Goal: Transaction & Acquisition: Download file/media

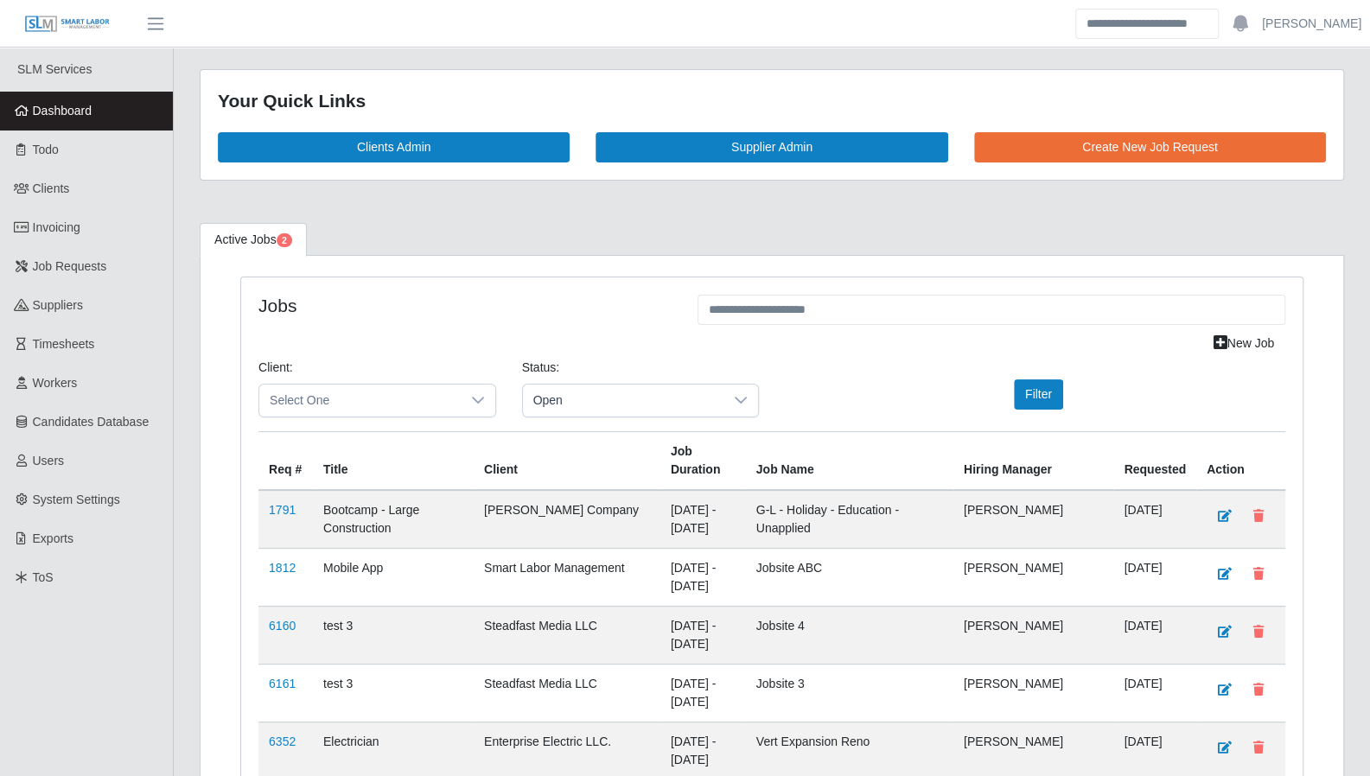
click at [67, 108] on span "Dashboard" at bounding box center [63, 111] width 60 height 14
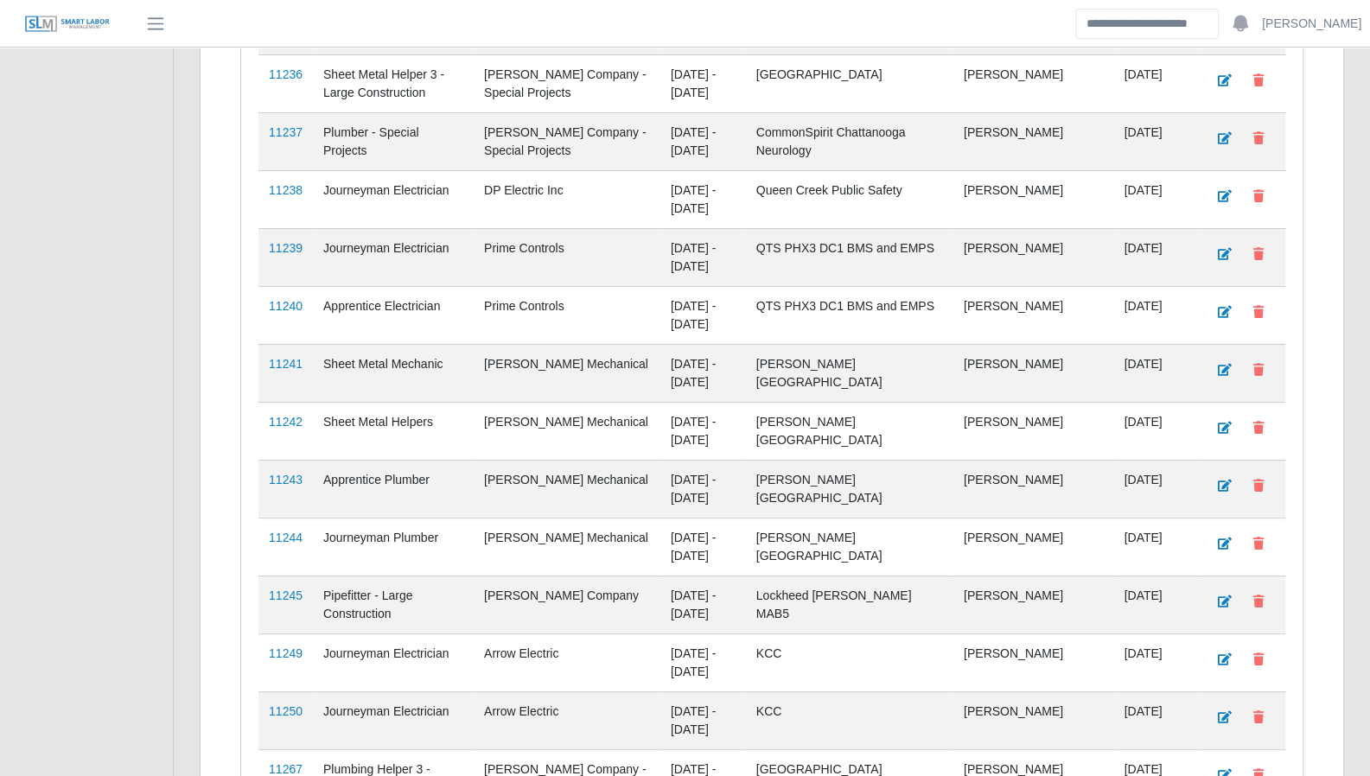
scroll to position [4454, 0]
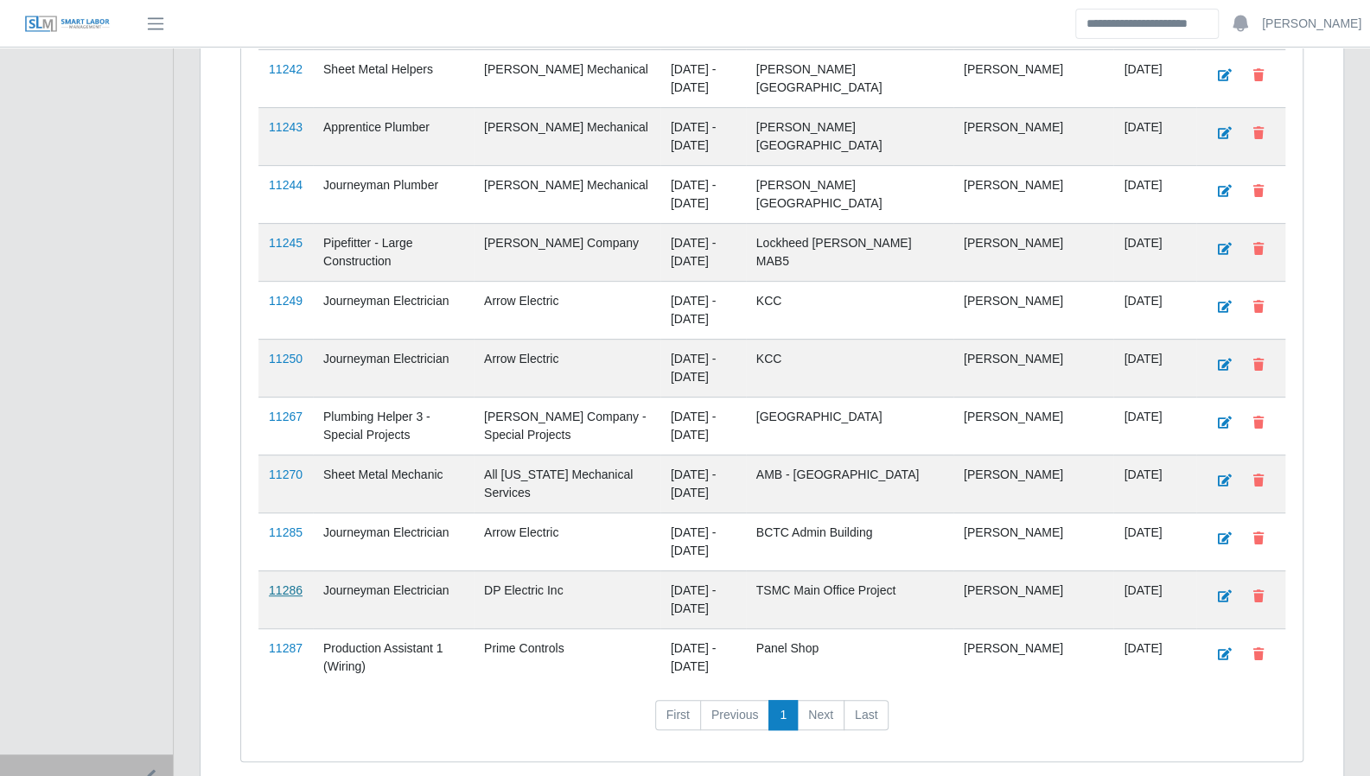
drag, startPoint x: 290, startPoint y: 583, endPoint x: 275, endPoint y: 523, distance: 62.5
click at [290, 641] on link "11287" at bounding box center [286, 648] width 34 height 14
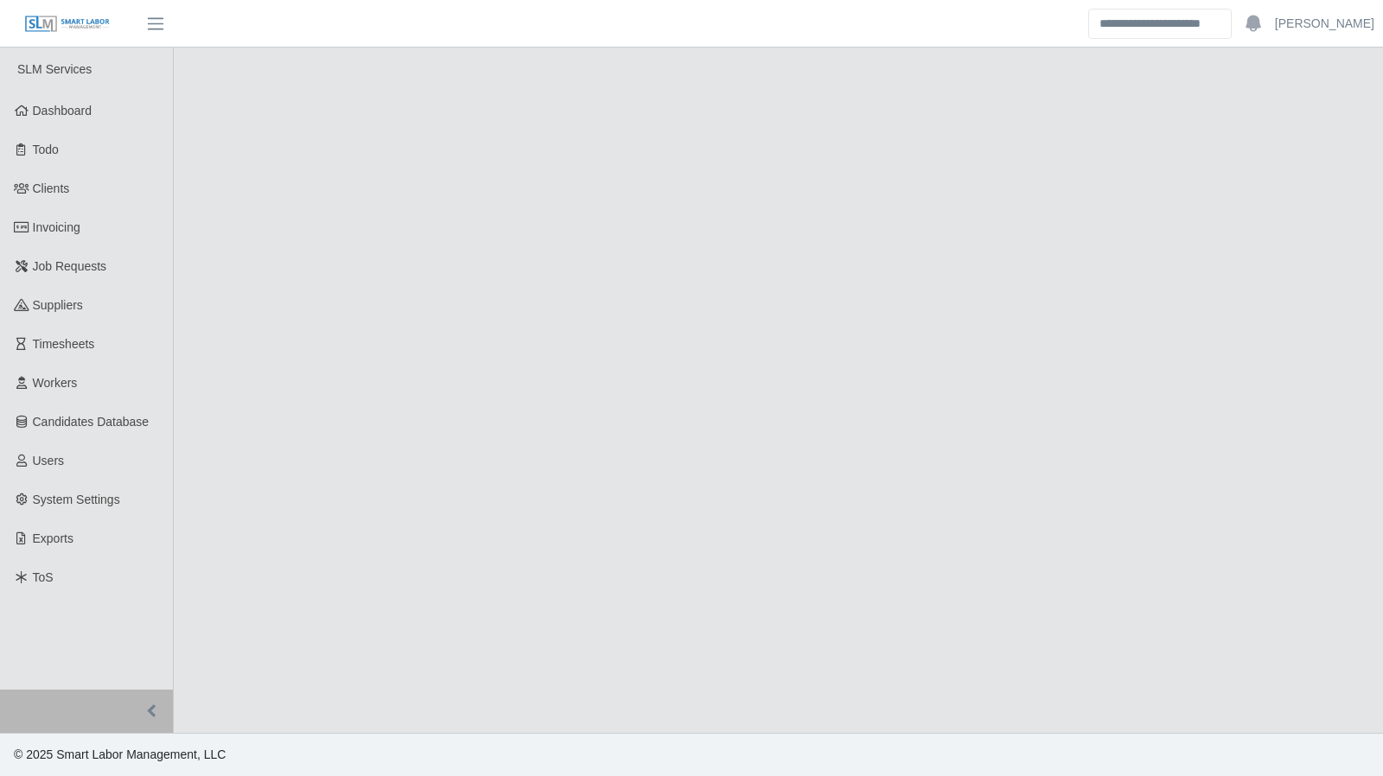
select select "****"
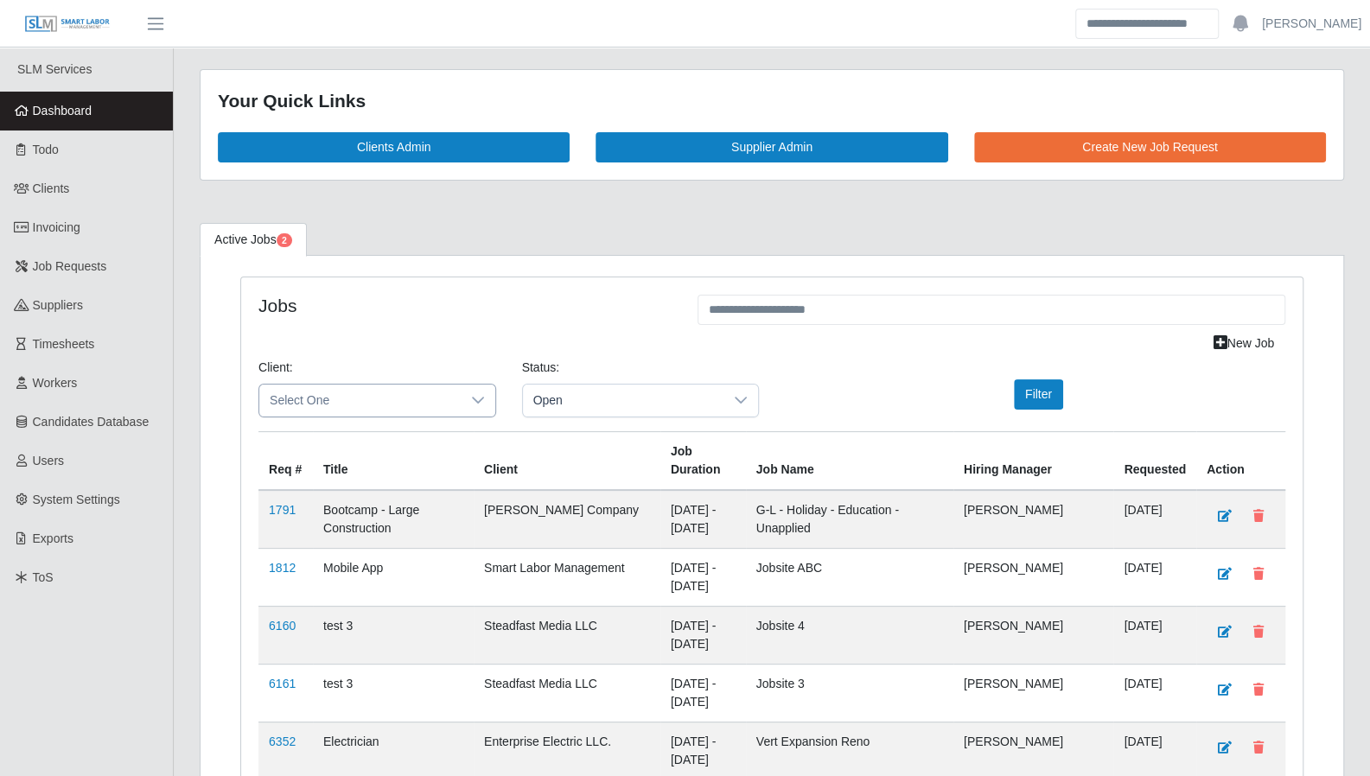
click at [487, 402] on div at bounding box center [478, 401] width 35 height 32
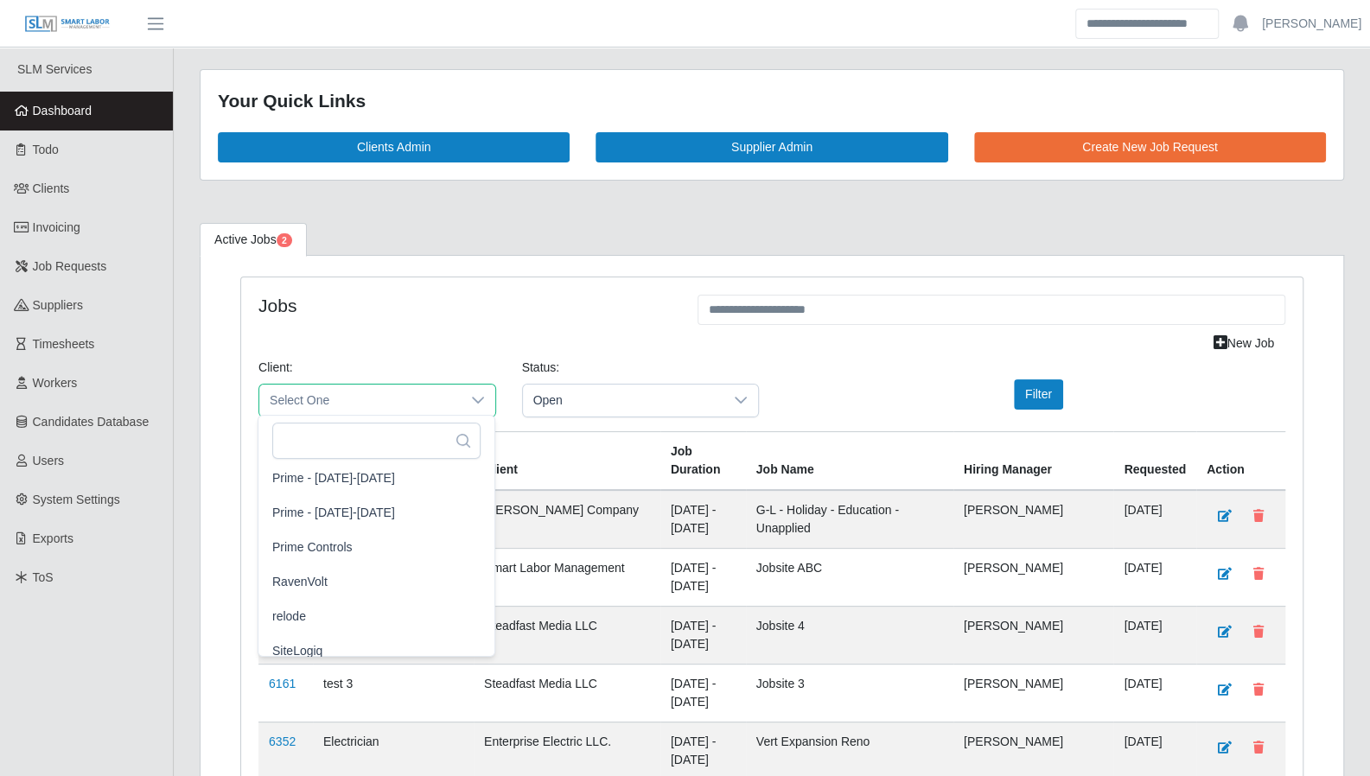
scroll to position [1538, 0]
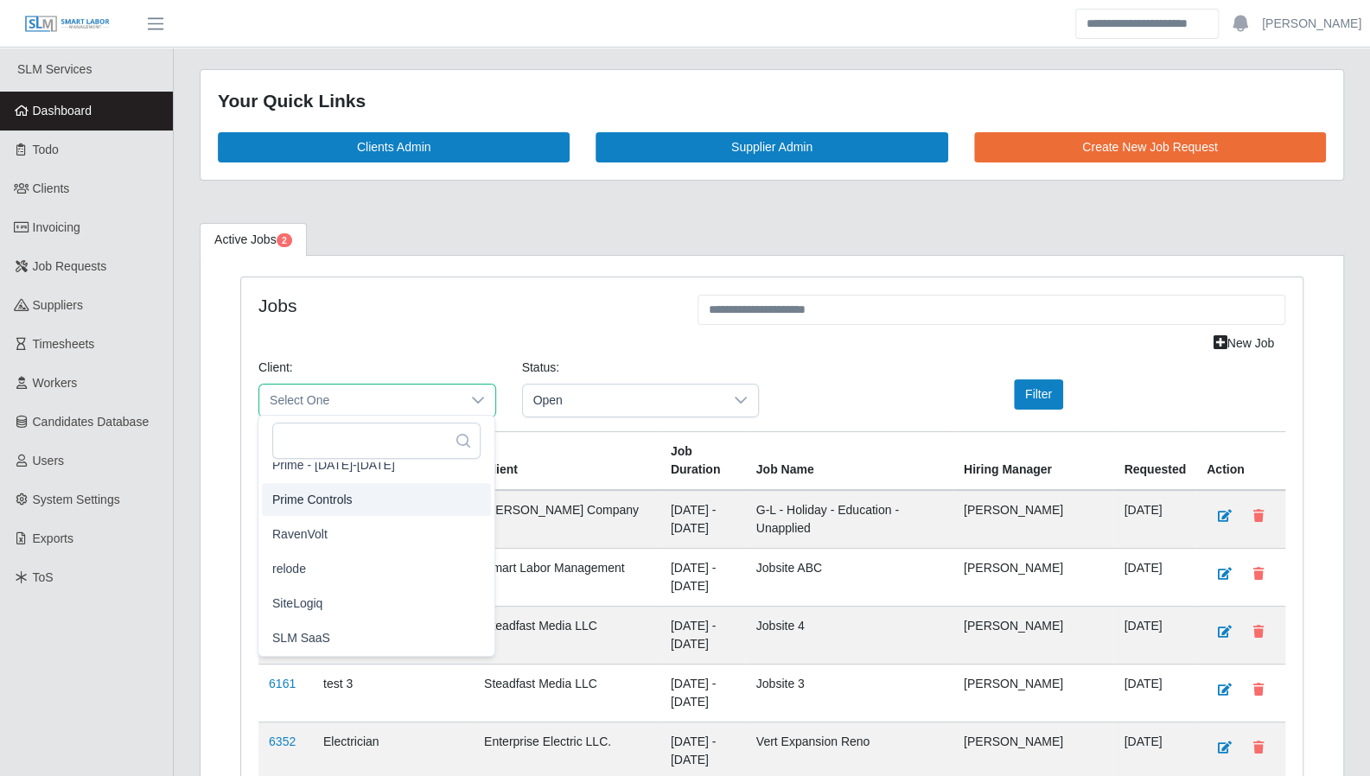
click at [349, 495] on span "Prime Controls" at bounding box center [312, 499] width 80 height 18
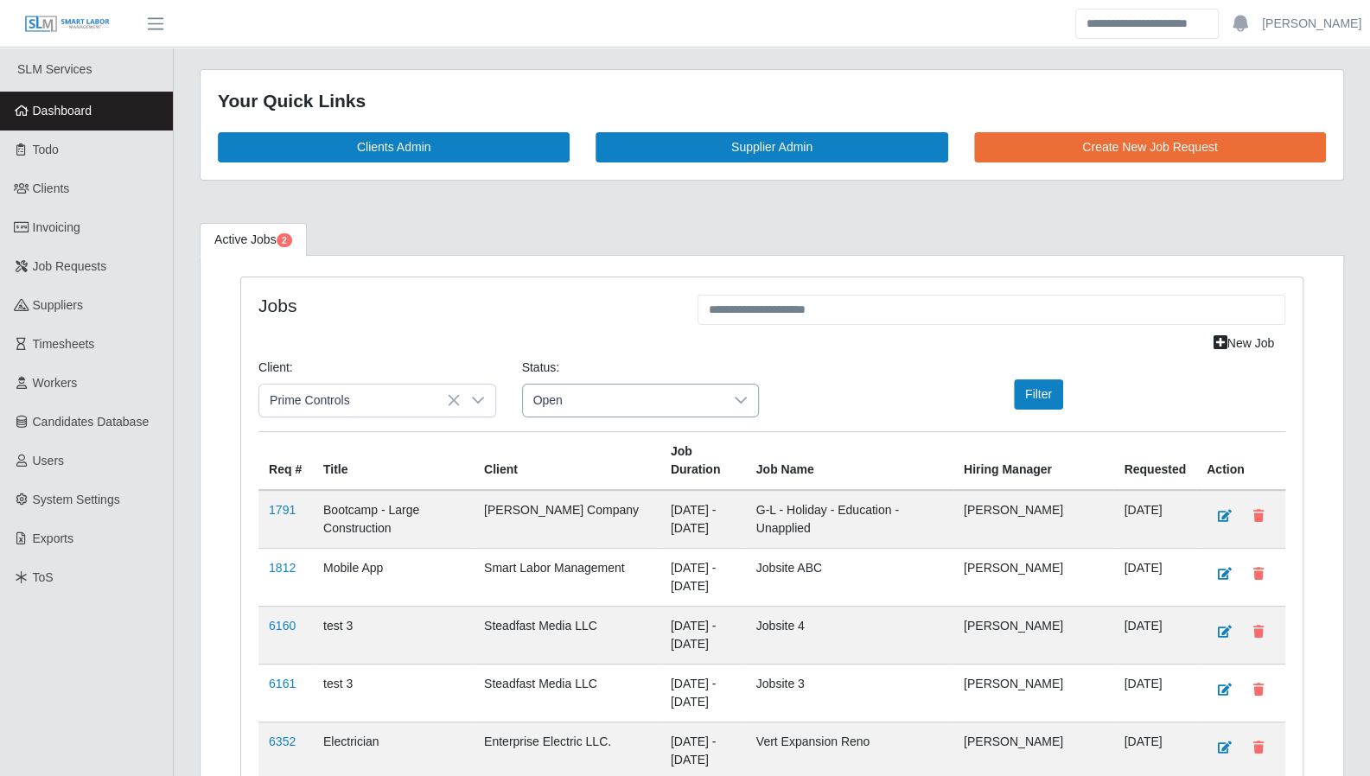
click at [617, 397] on span "Open" at bounding box center [623, 401] width 201 height 32
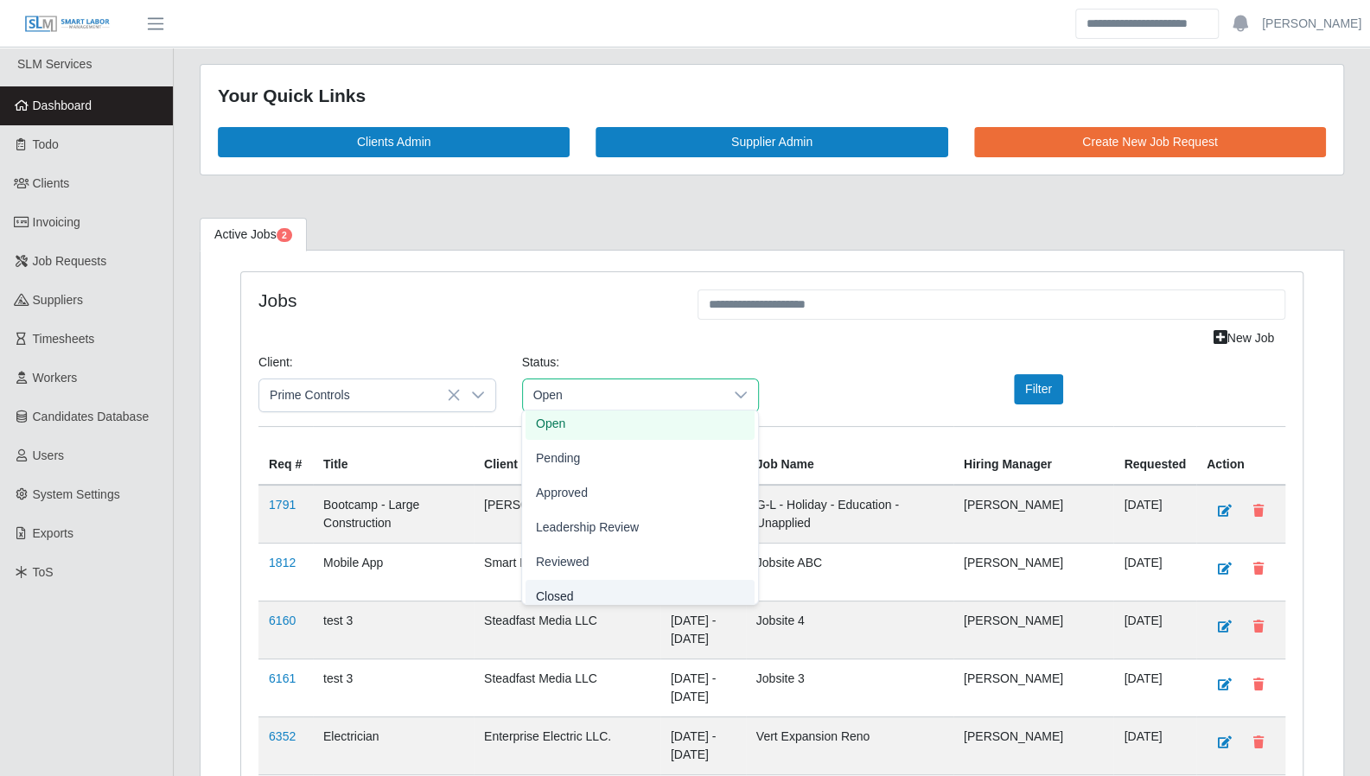
scroll to position [41, 0]
click at [597, 578] on ul "All Open Pending Approved Leadership Review Reviewed Closed" at bounding box center [640, 492] width 236 height 247
click at [573, 588] on li "Closed" at bounding box center [639, 587] width 229 height 33
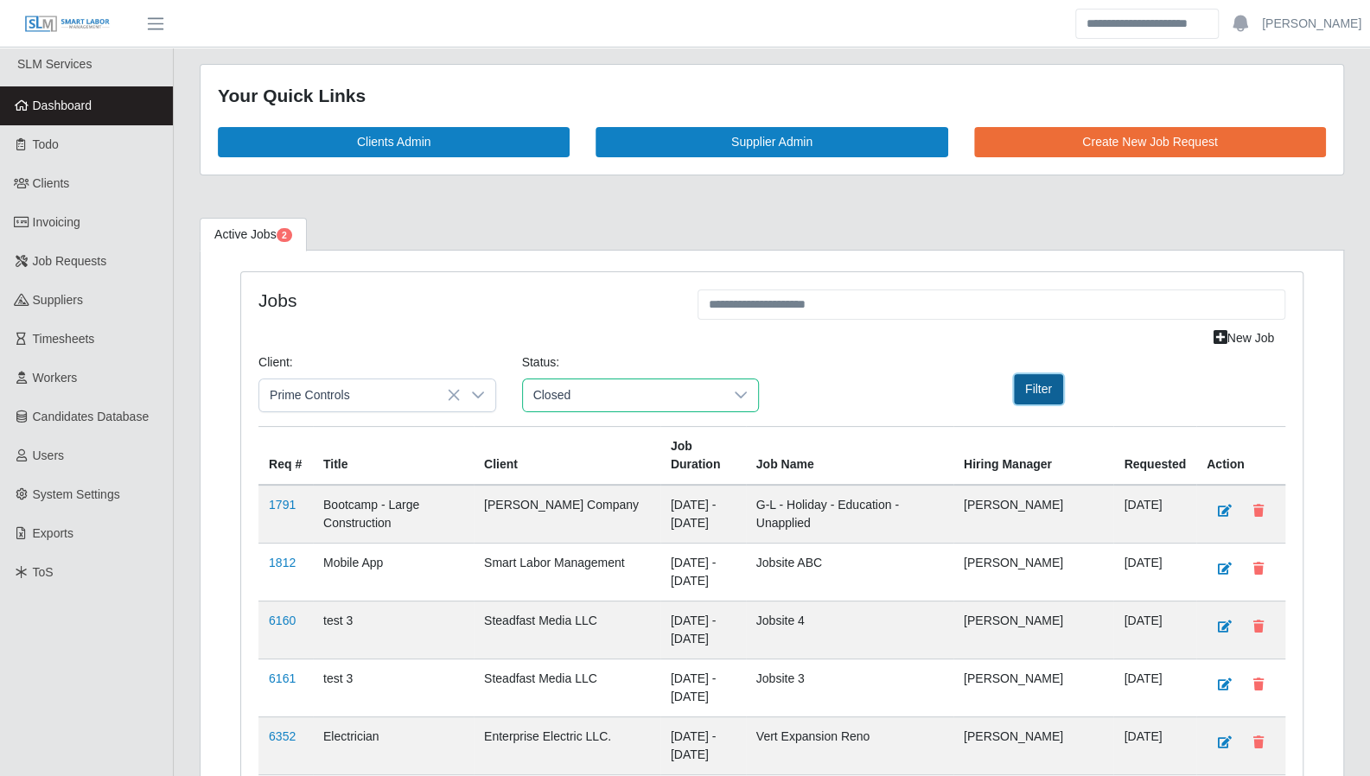
click at [1025, 396] on button "Filter" at bounding box center [1038, 389] width 49 height 30
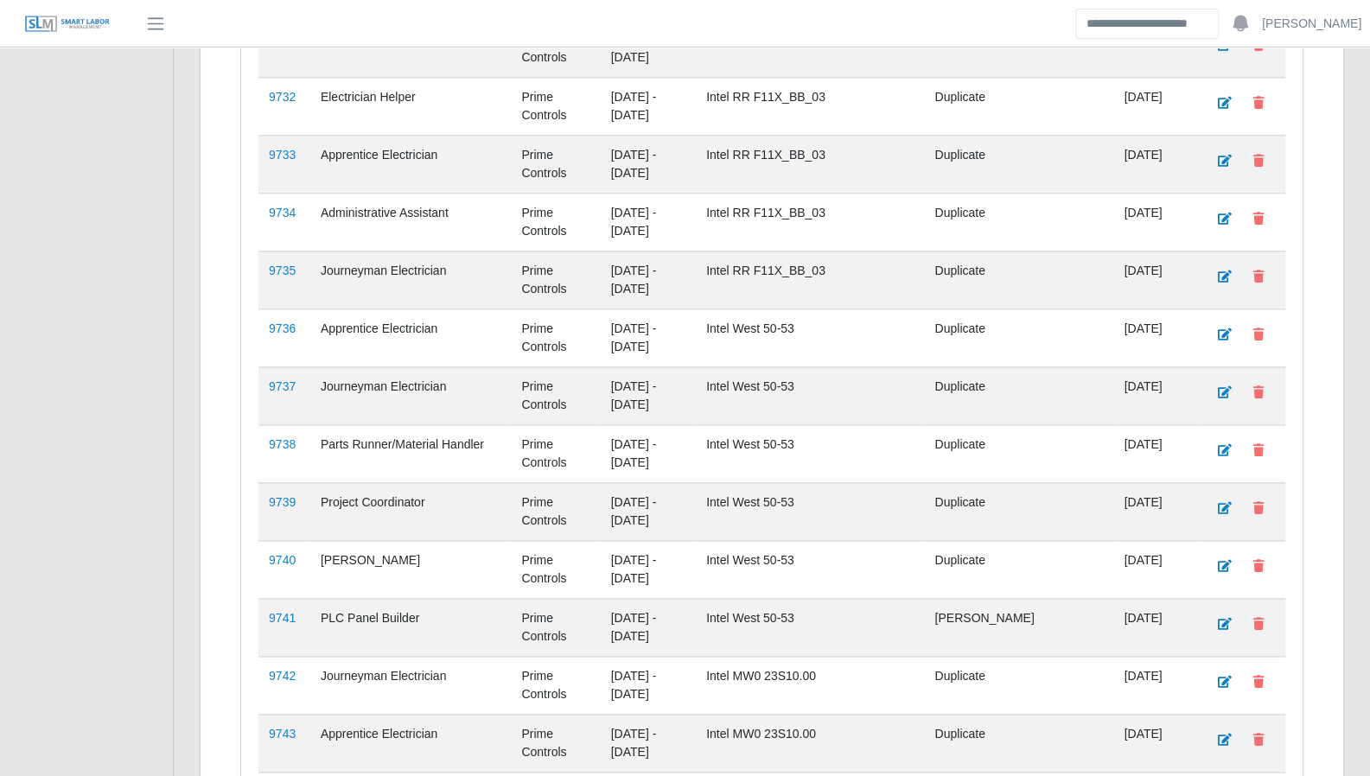
scroll to position [14266, 0]
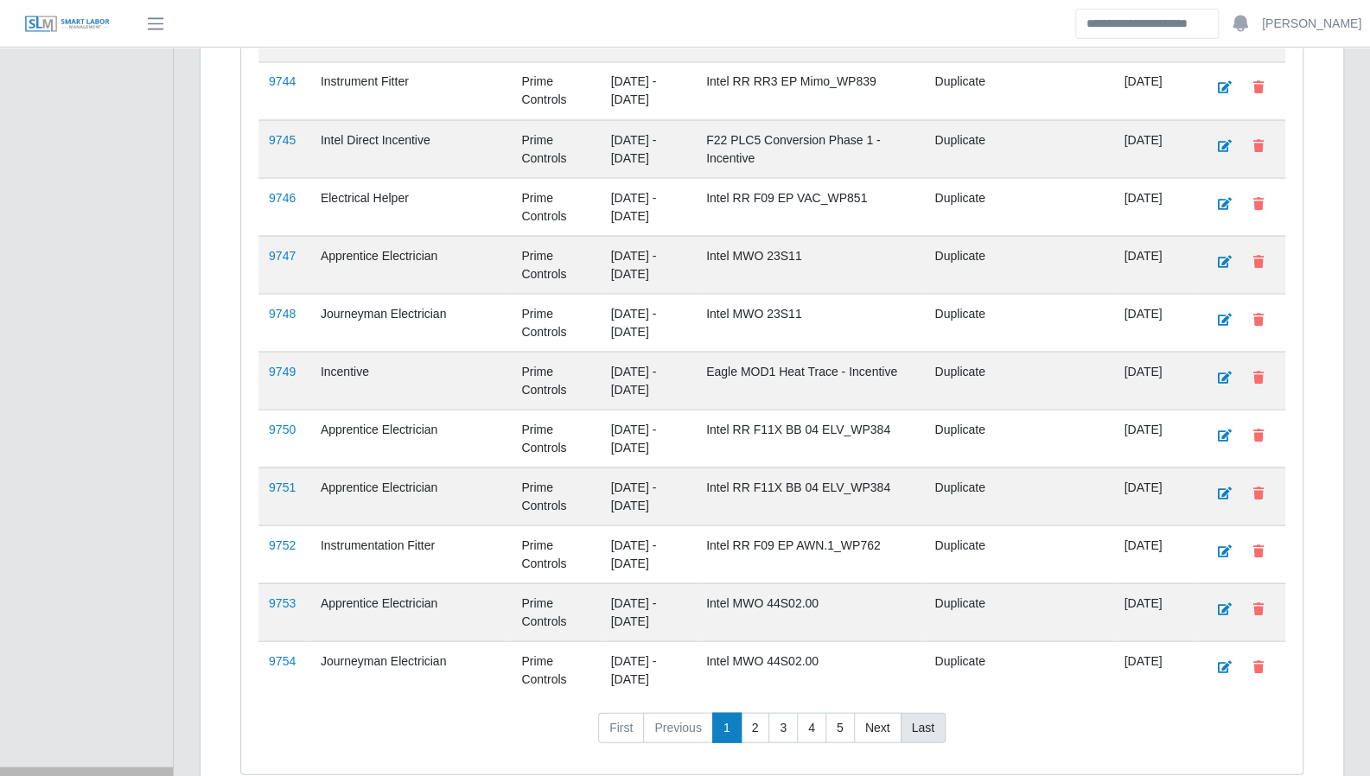
click at [913, 712] on link "Last" at bounding box center [922, 727] width 45 height 31
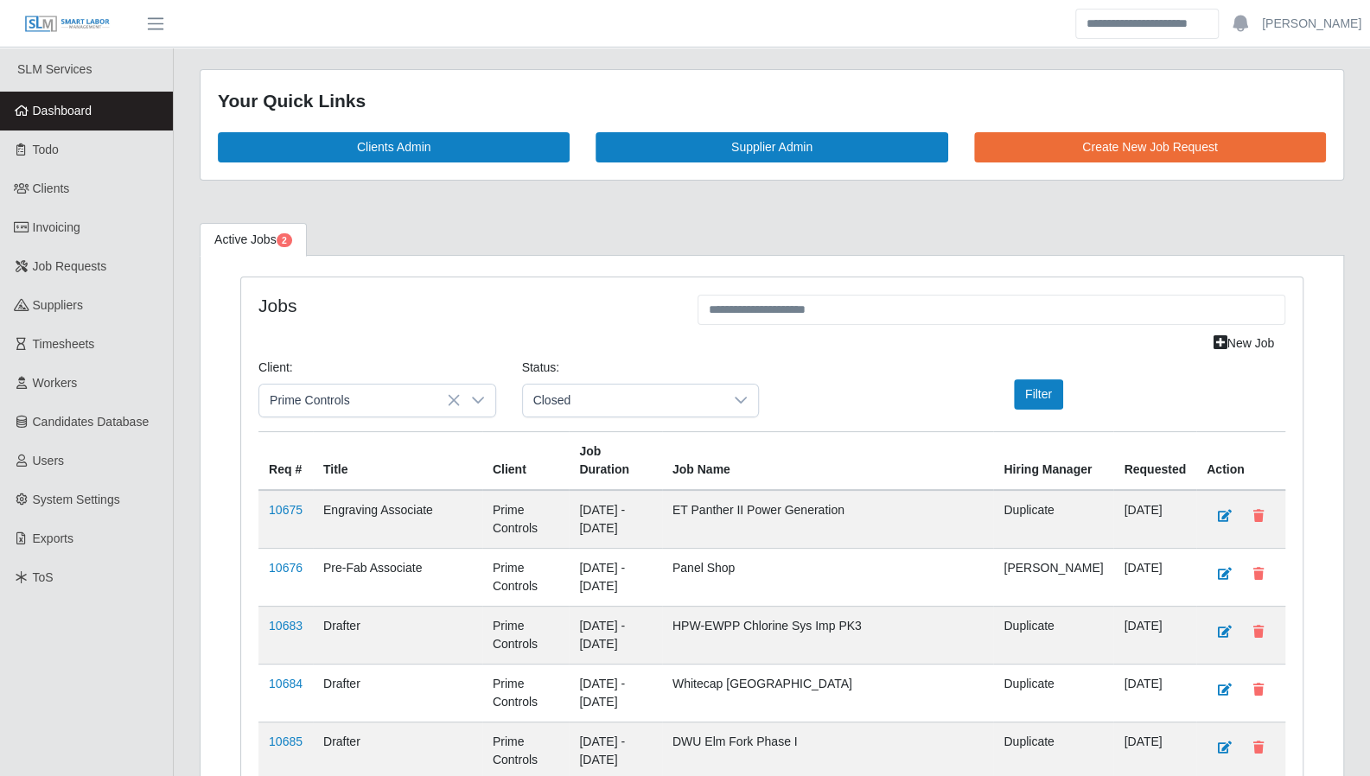
scroll to position [0, 0]
click at [63, 139] on link "Todo" at bounding box center [86, 149] width 173 height 39
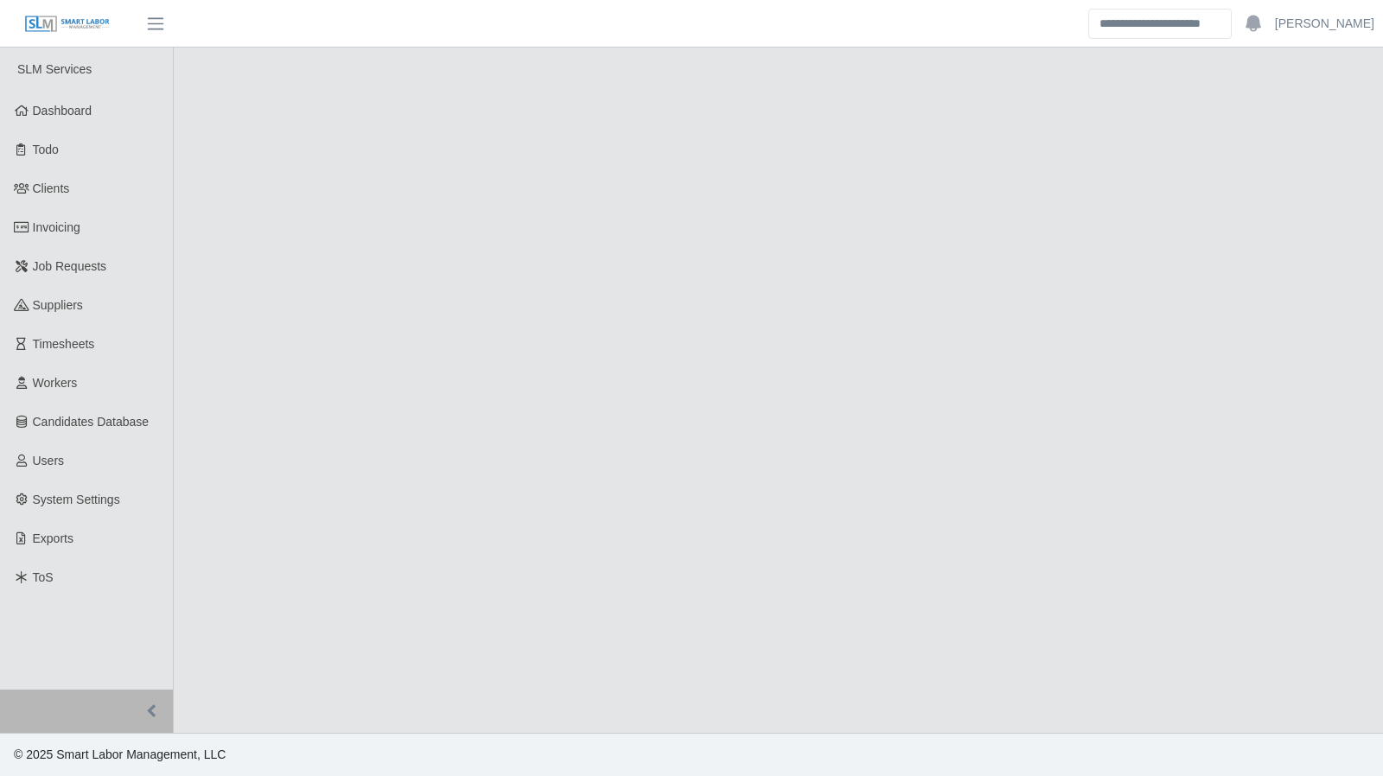
select select "****"
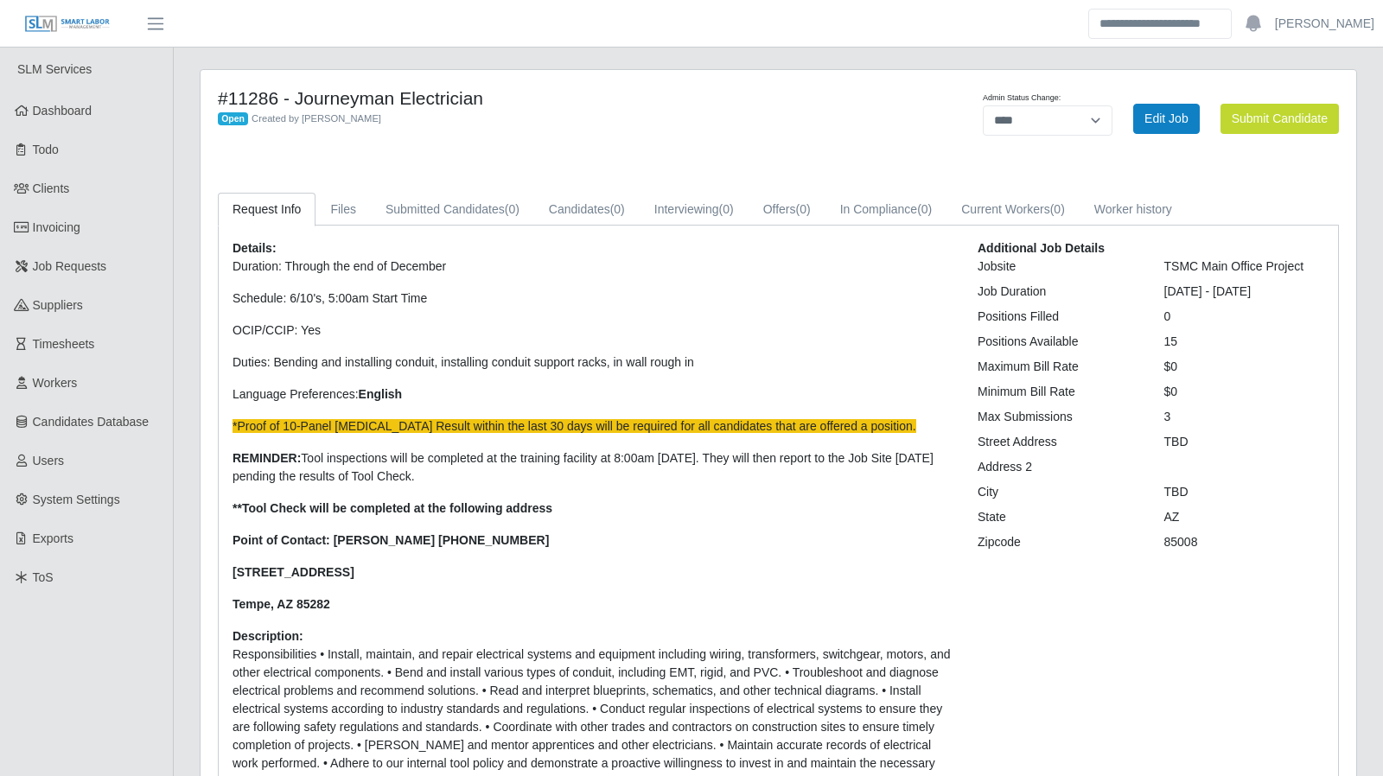
select select "****"
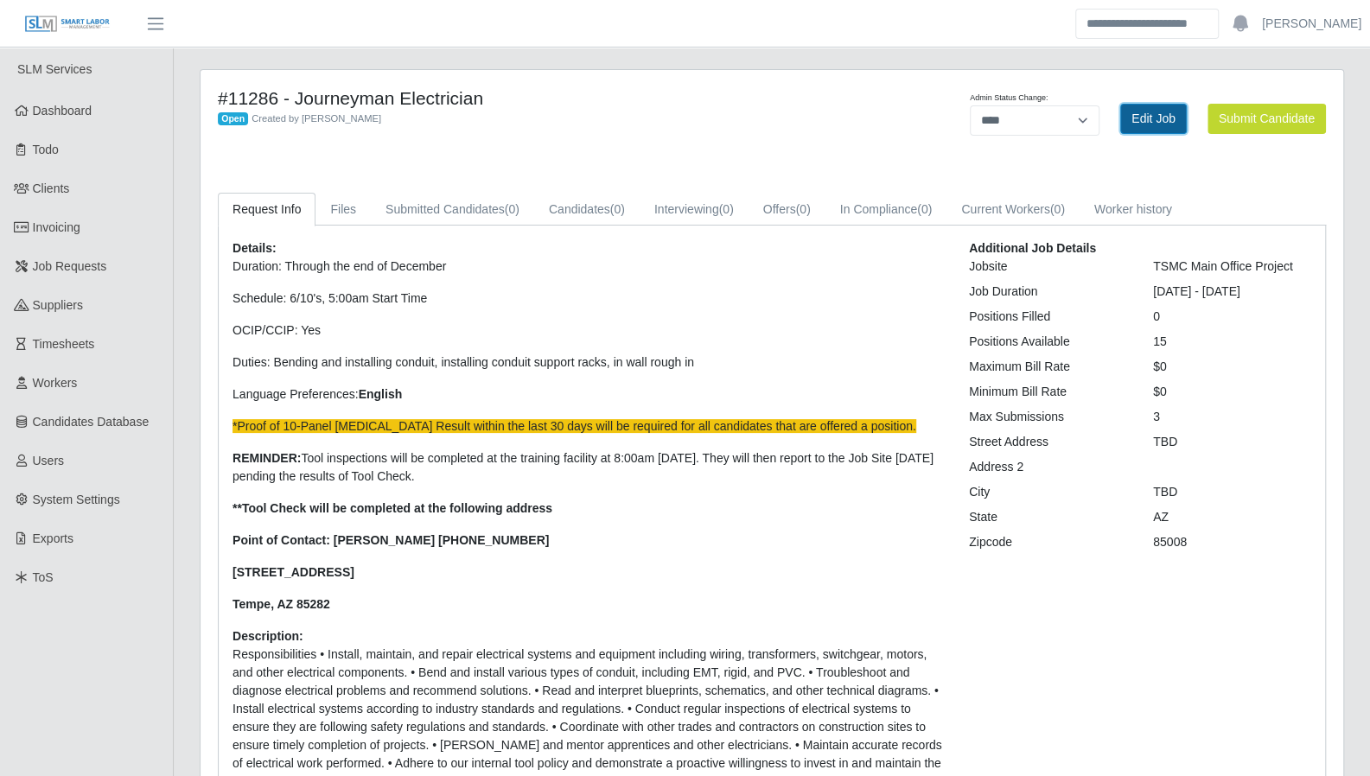
click at [1141, 125] on link "Edit Job" at bounding box center [1153, 119] width 67 height 30
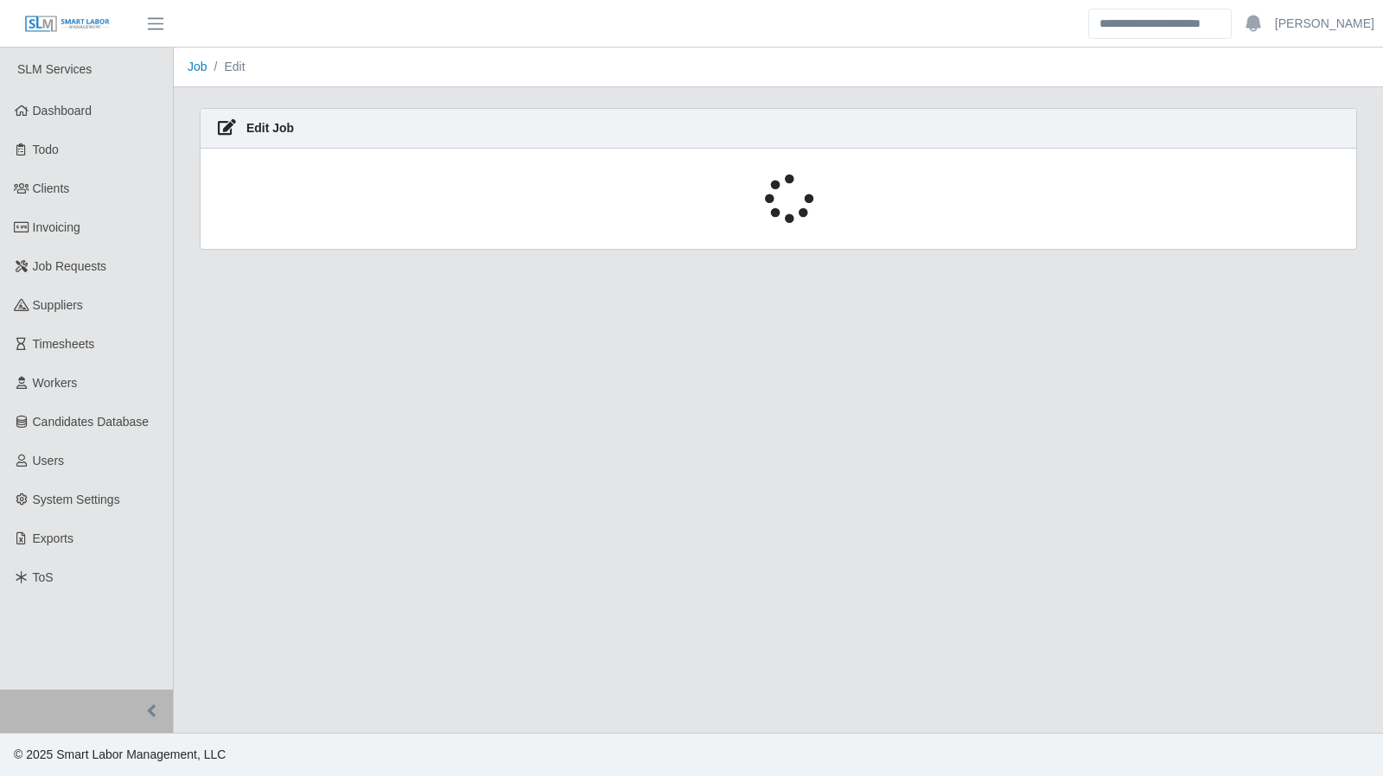
select select "****"
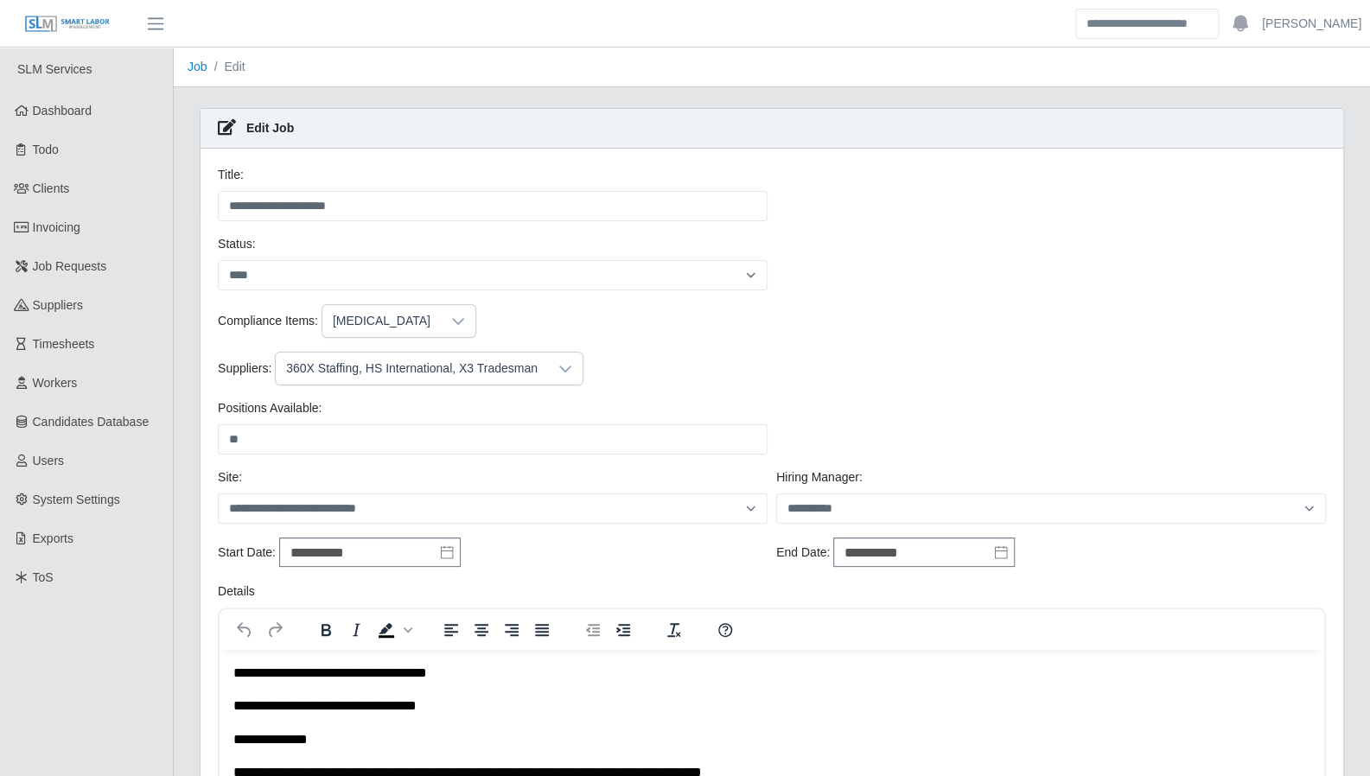
click at [534, 367] on div "360X Staffing, HS International, X3 Tradesman" at bounding box center [412, 369] width 272 height 32
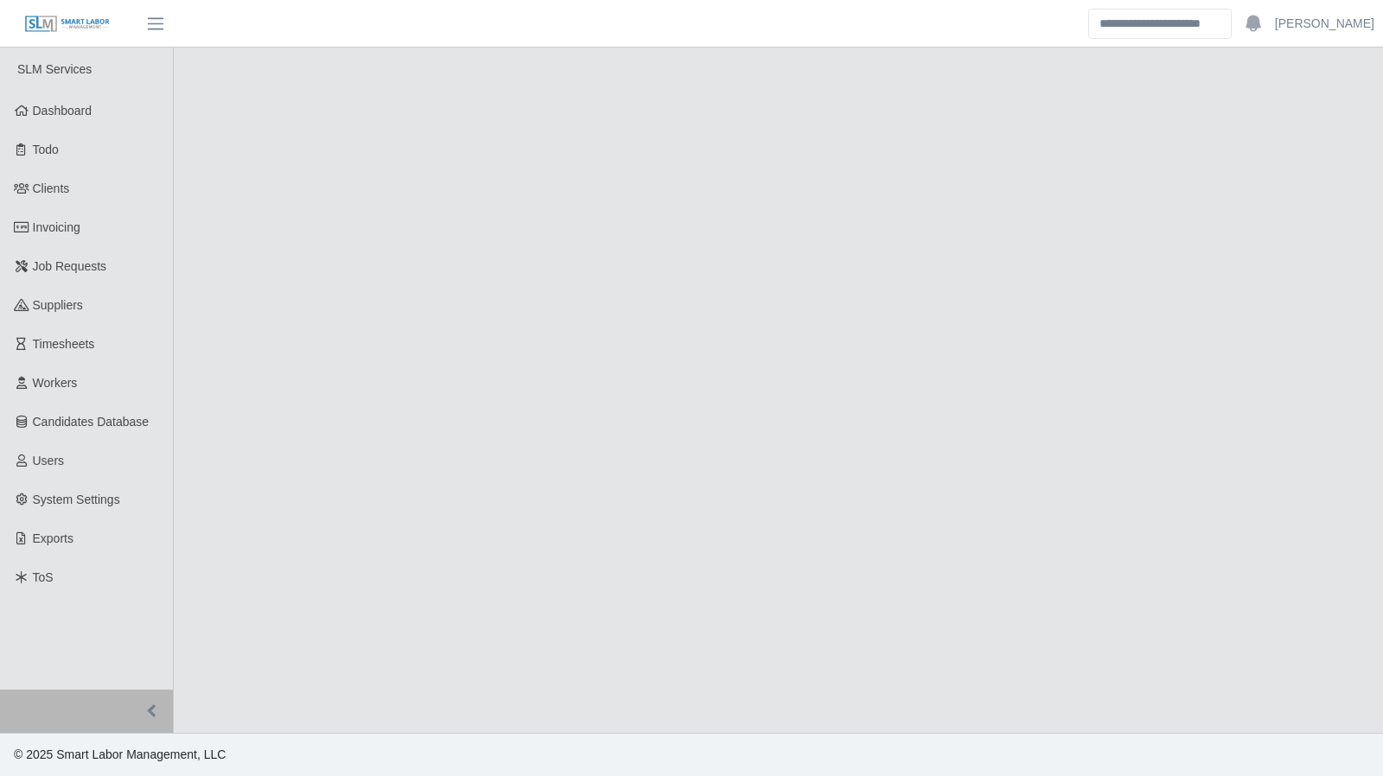
select select "******"
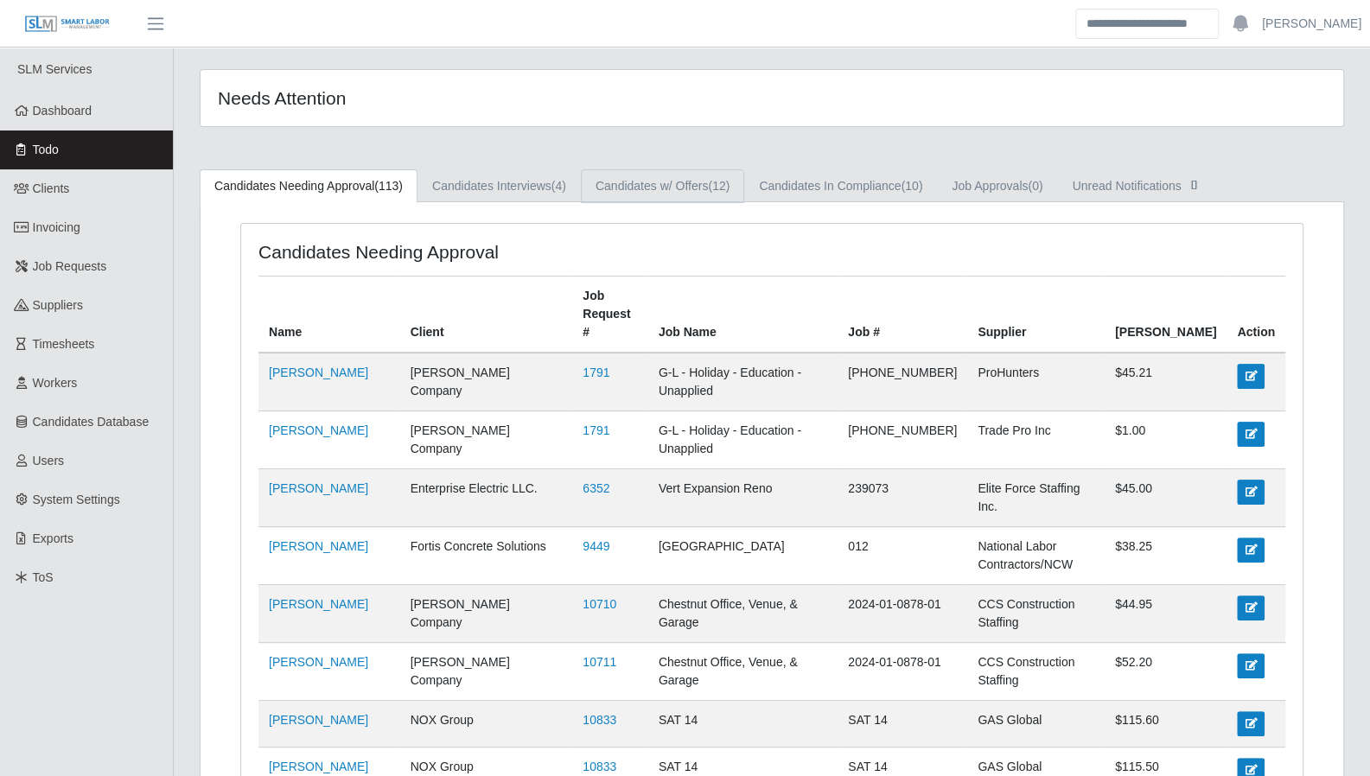
click at [683, 191] on link "Candidates w/ Offers (12)" at bounding box center [662, 186] width 163 height 34
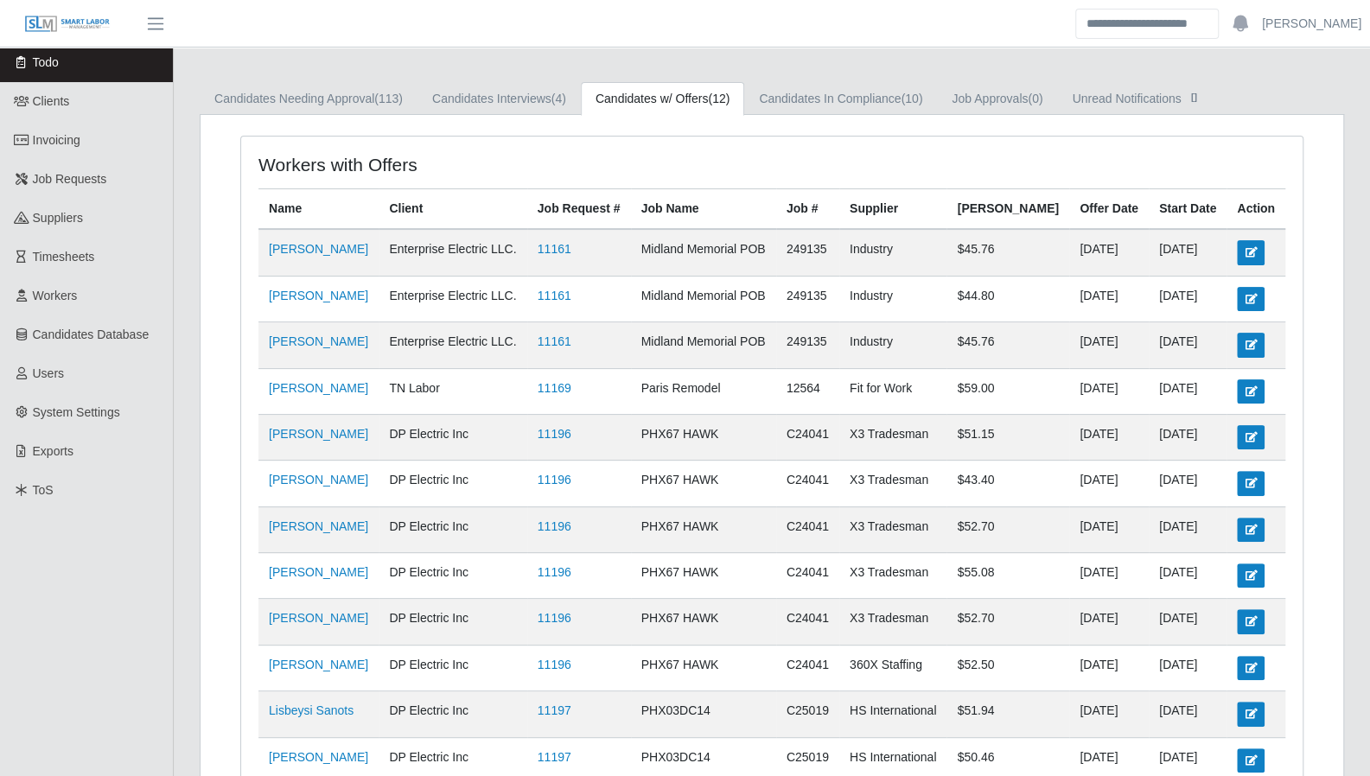
scroll to position [114, 0]
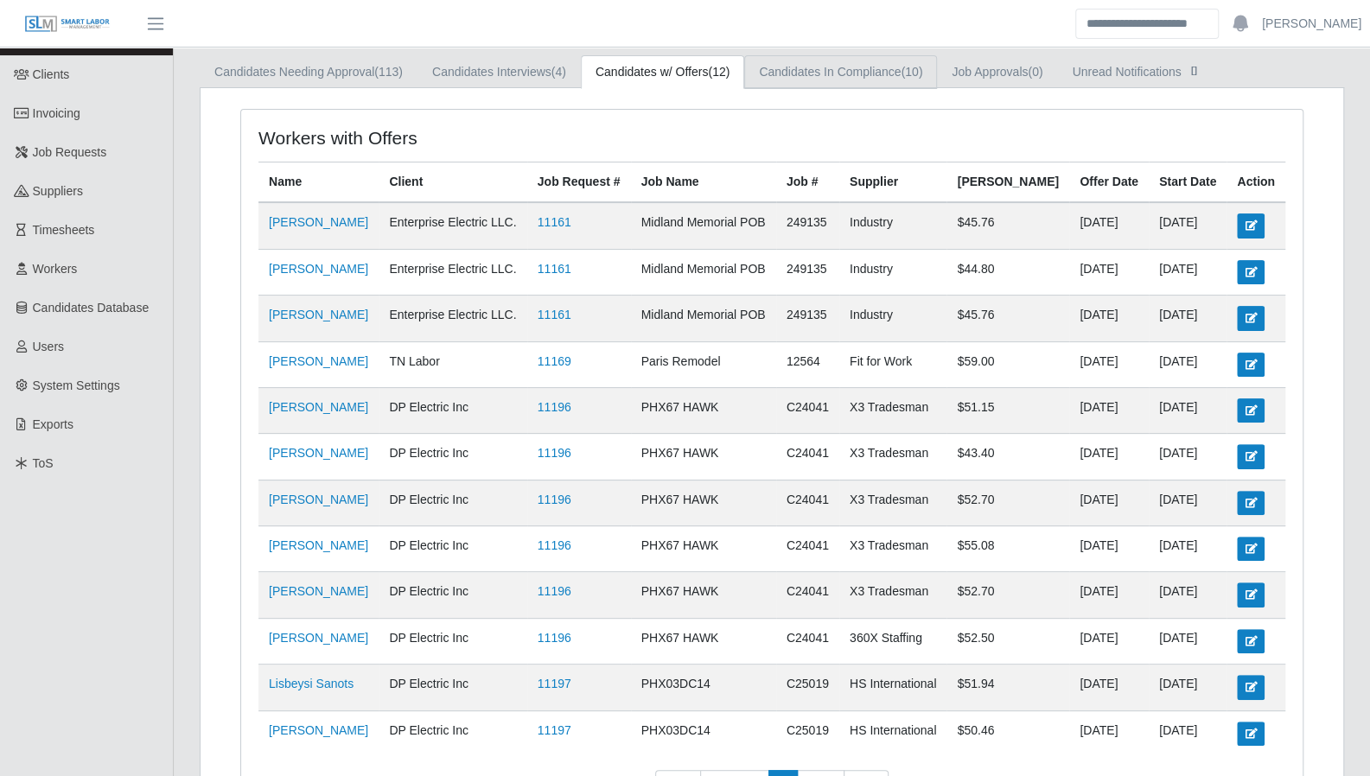
click at [835, 84] on link "Candidates In Compliance (10)" at bounding box center [840, 72] width 193 height 34
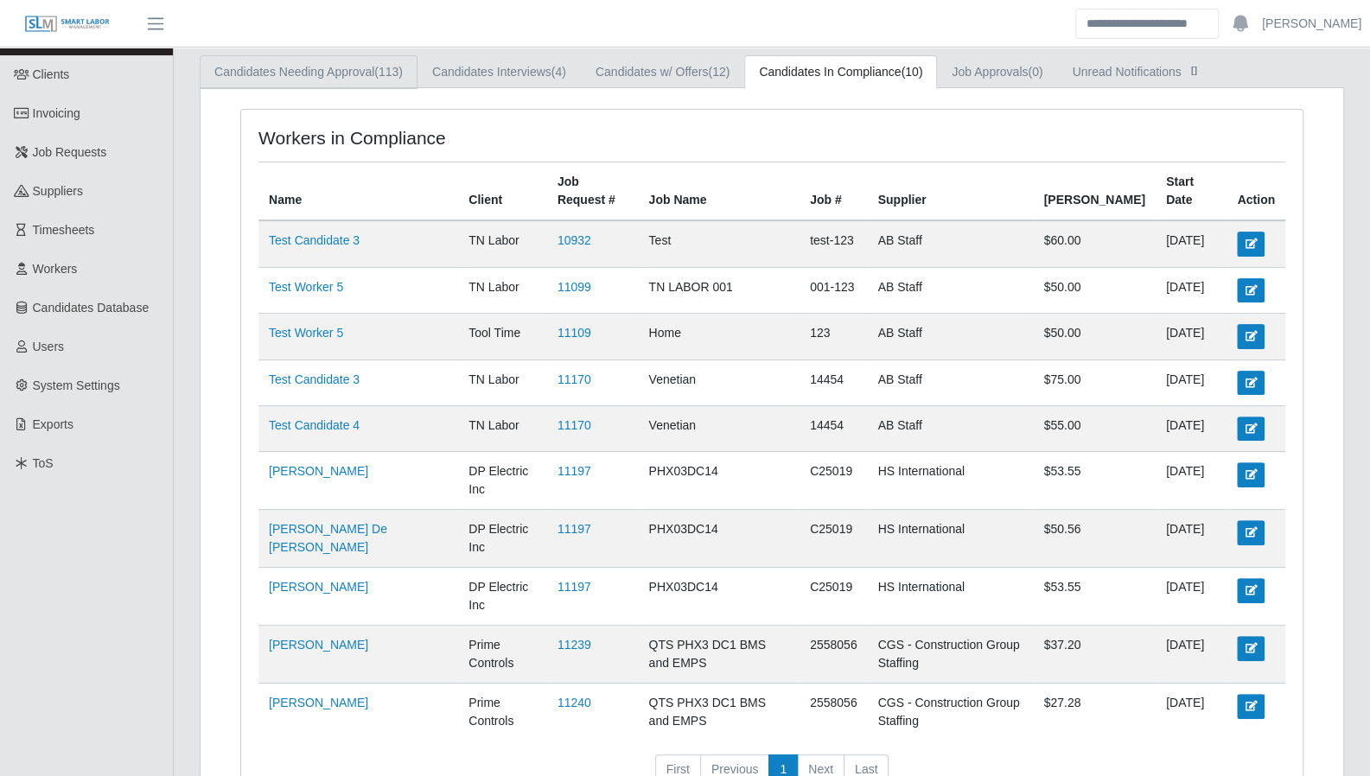
click at [357, 65] on link "Candidates Needing Approval (113)" at bounding box center [309, 72] width 218 height 34
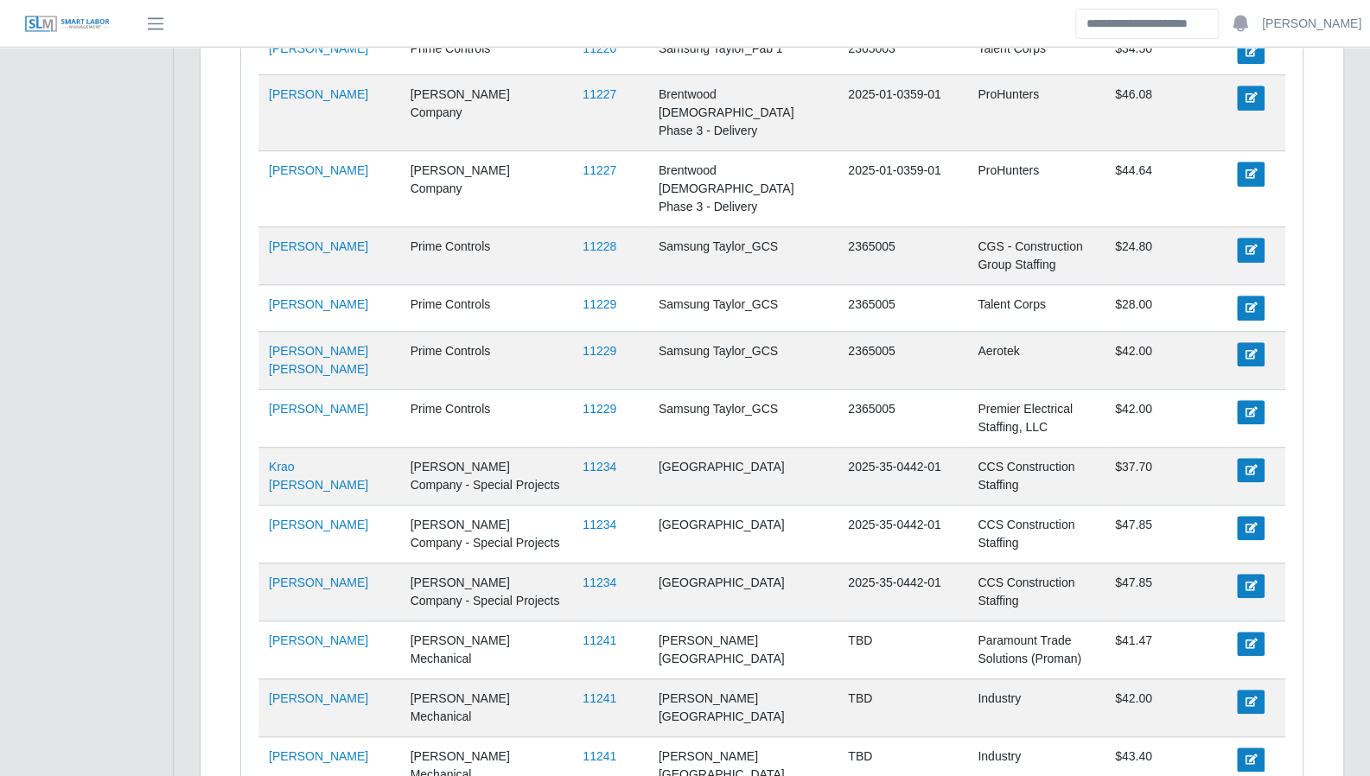
scroll to position [4730, 0]
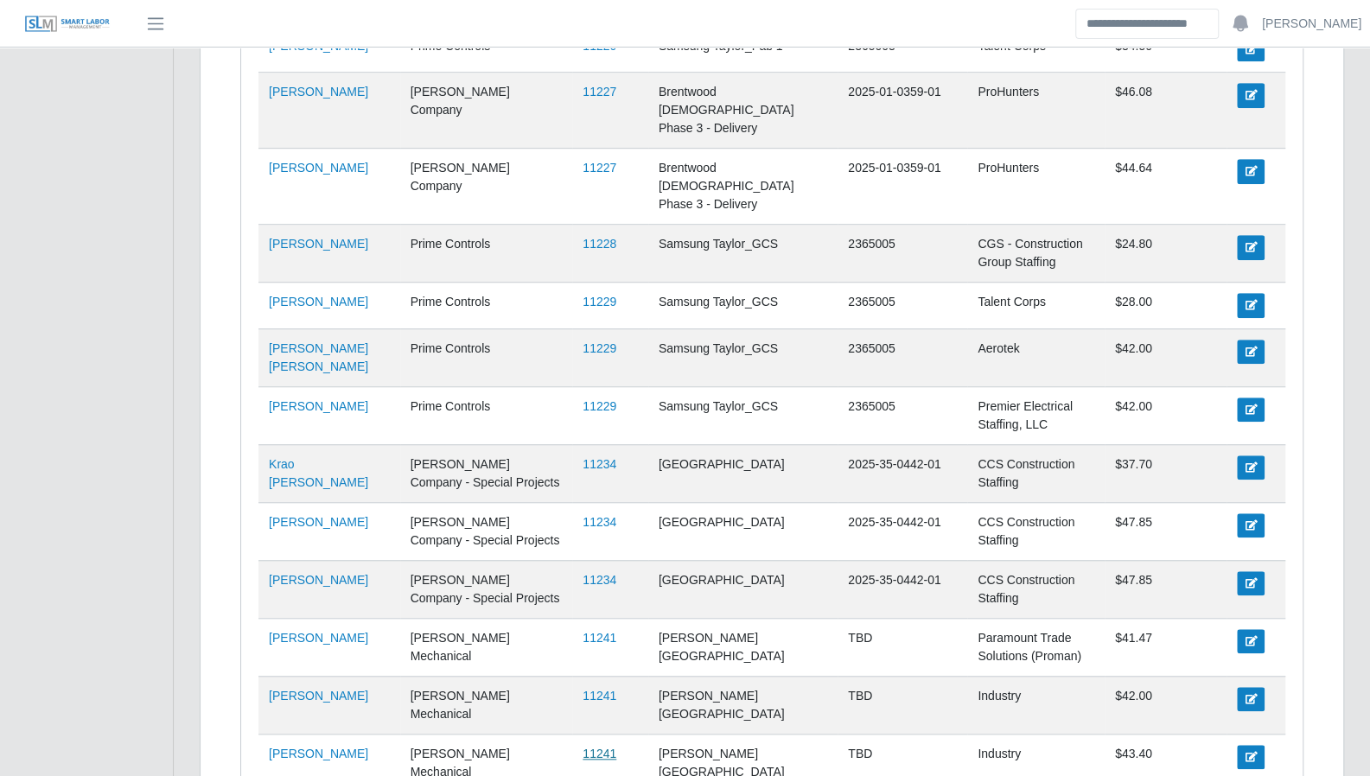
click at [594, 747] on link "11241" at bounding box center [599, 754] width 34 height 14
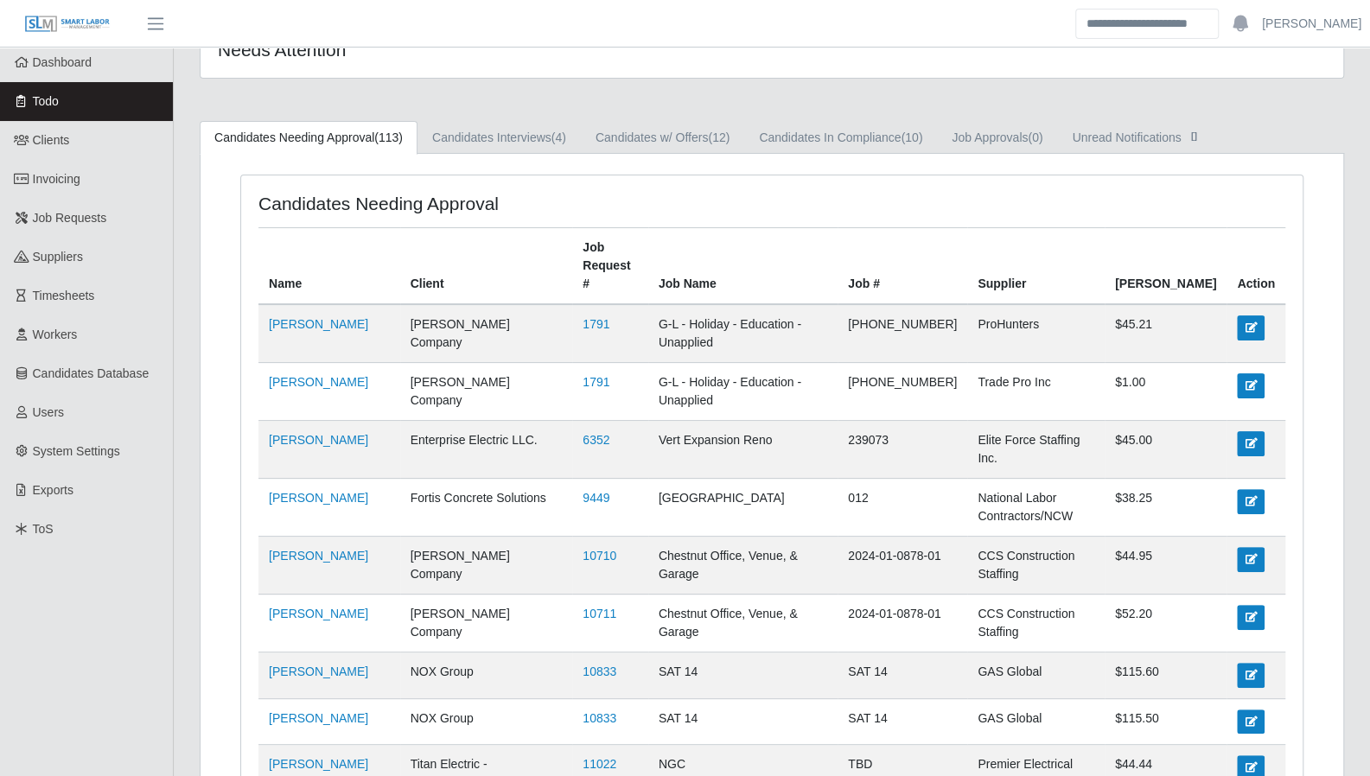
scroll to position [0, 0]
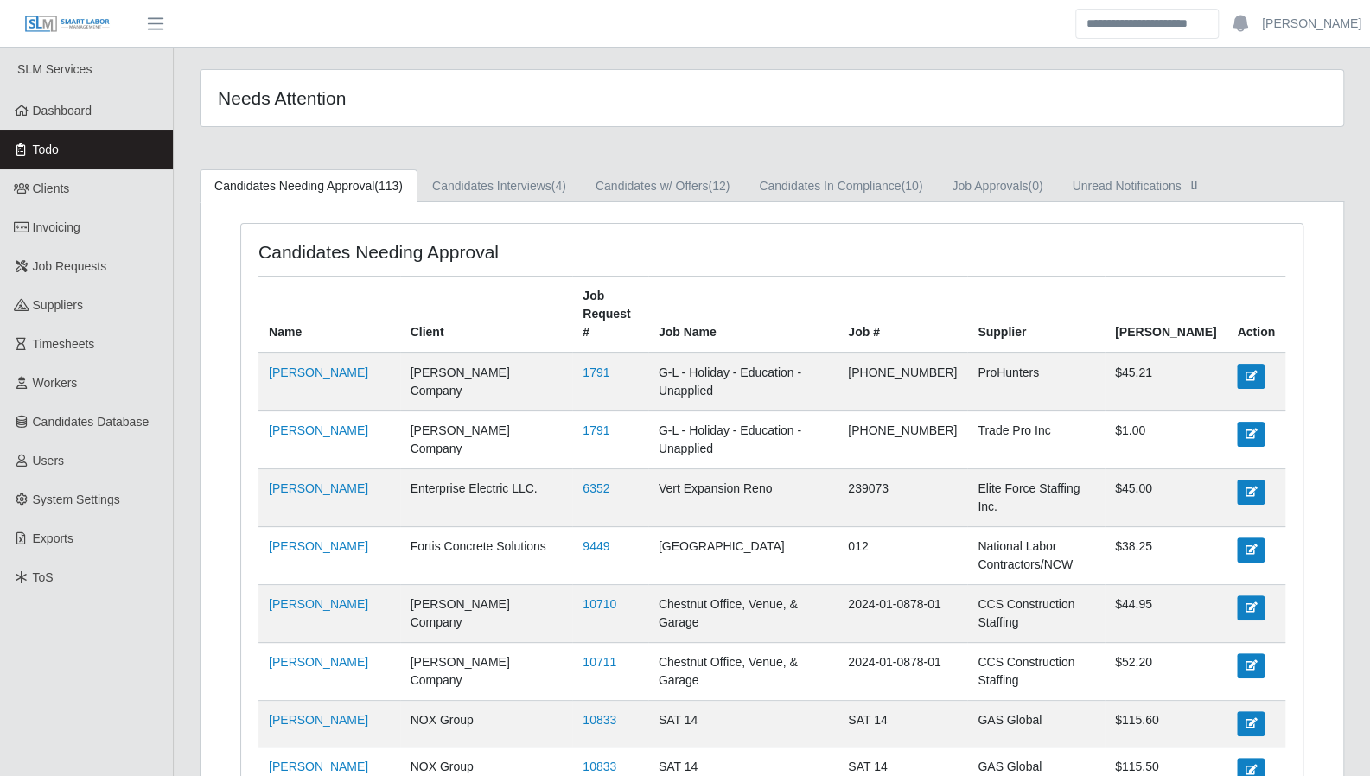
click at [26, 150] on icon at bounding box center [22, 149] width 16 height 12
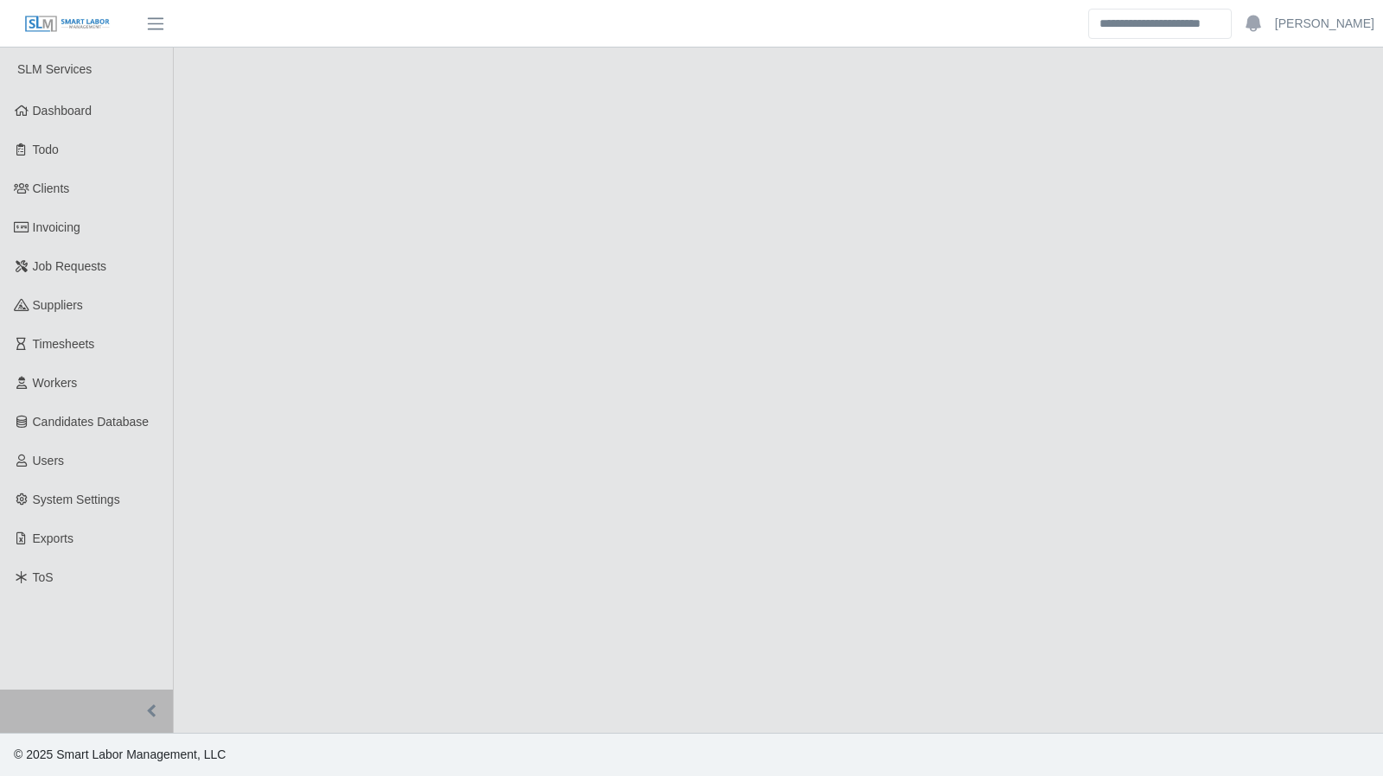
select select "****"
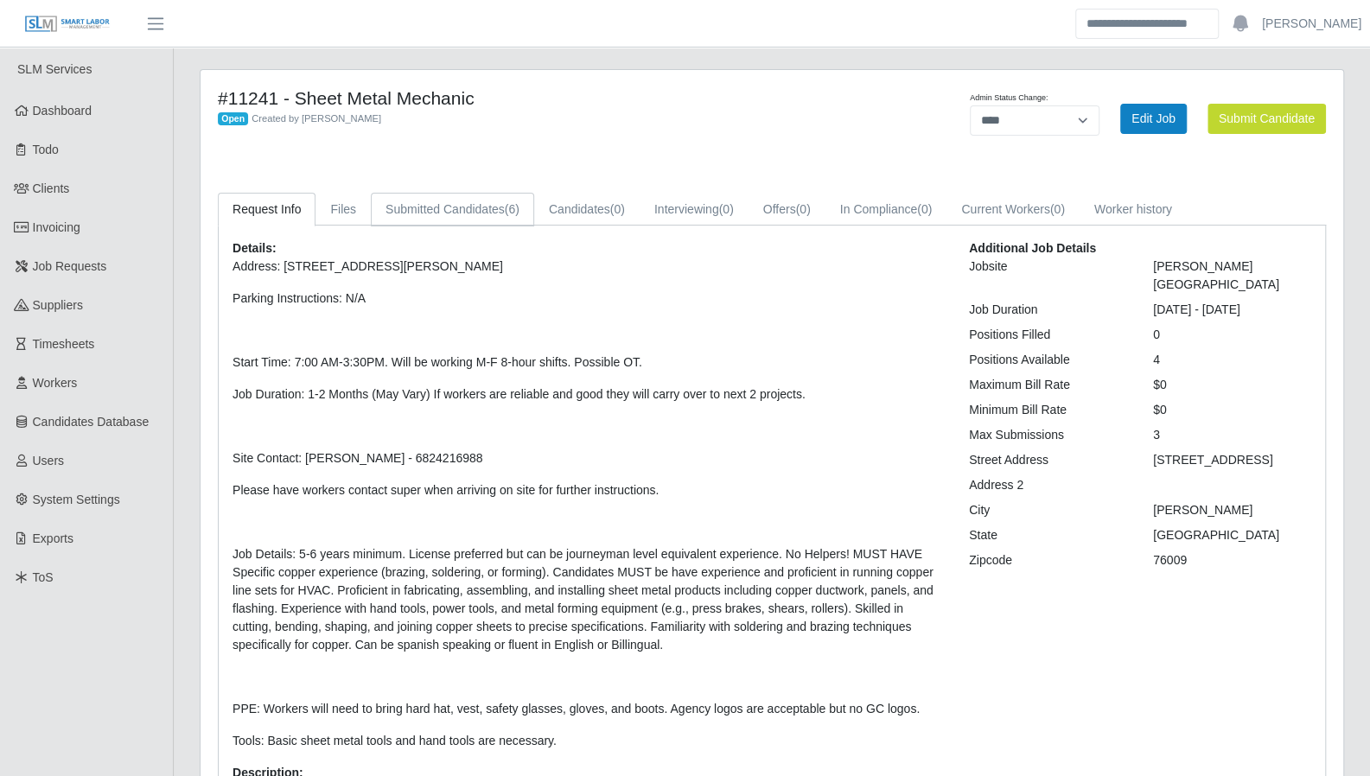
click at [452, 198] on link "Submitted Candidates (6)" at bounding box center [452, 210] width 163 height 34
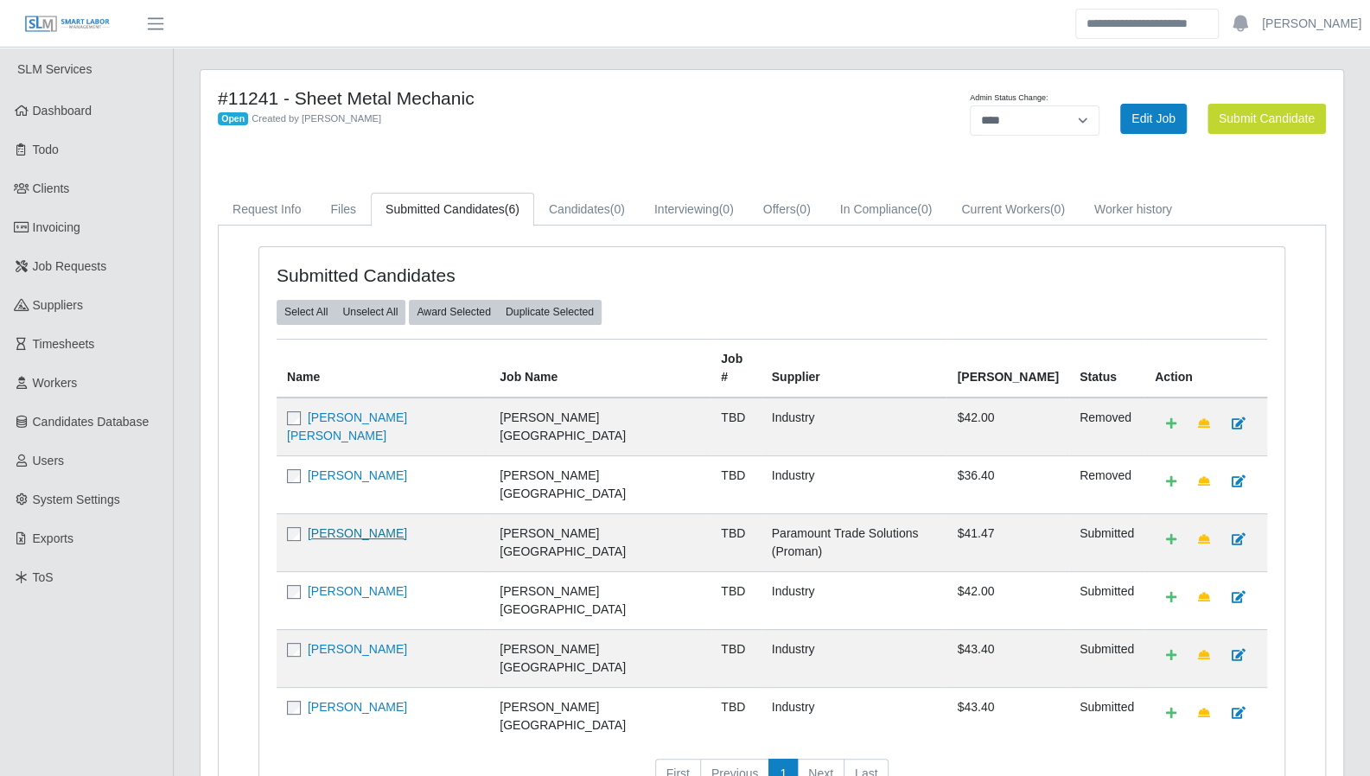
click at [375, 526] on link "Mariana Morquecho" at bounding box center [357, 533] width 99 height 14
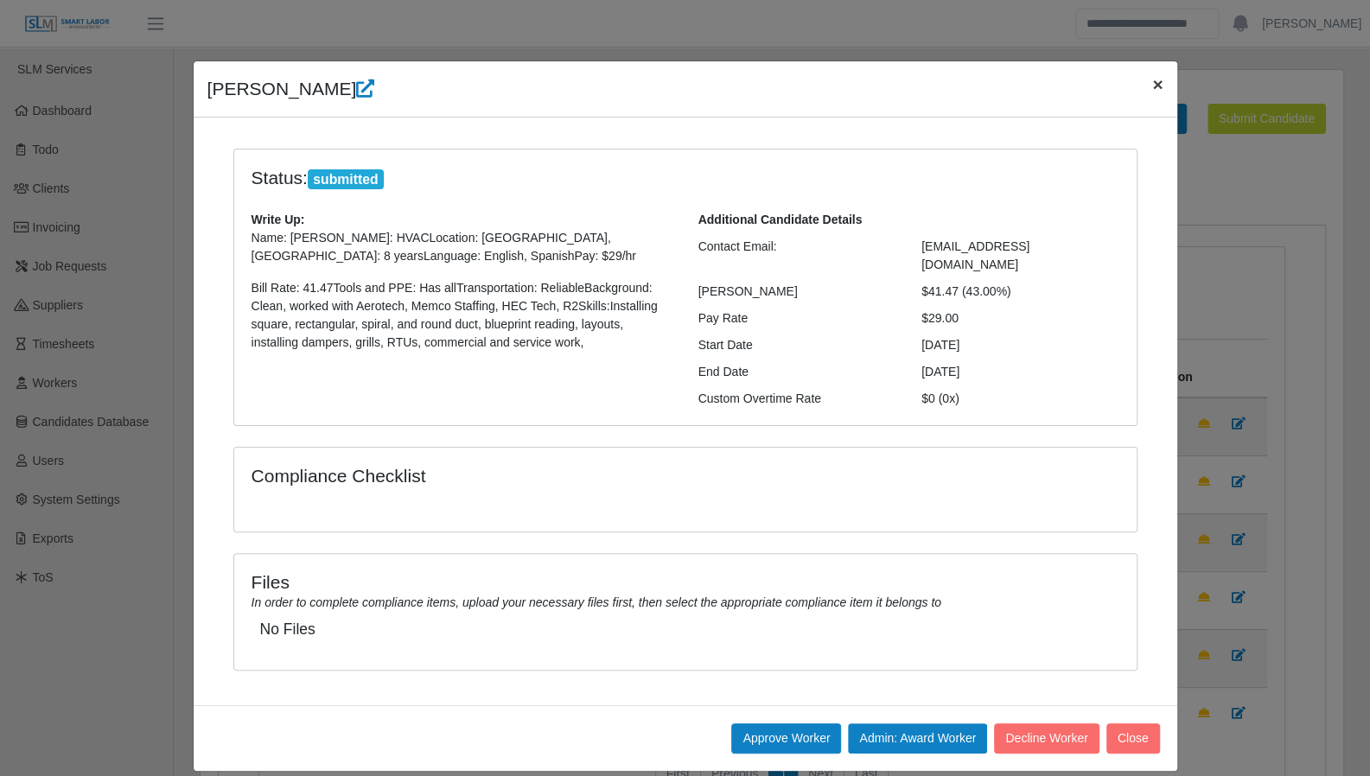
click at [1154, 81] on span "×" at bounding box center [1157, 84] width 10 height 20
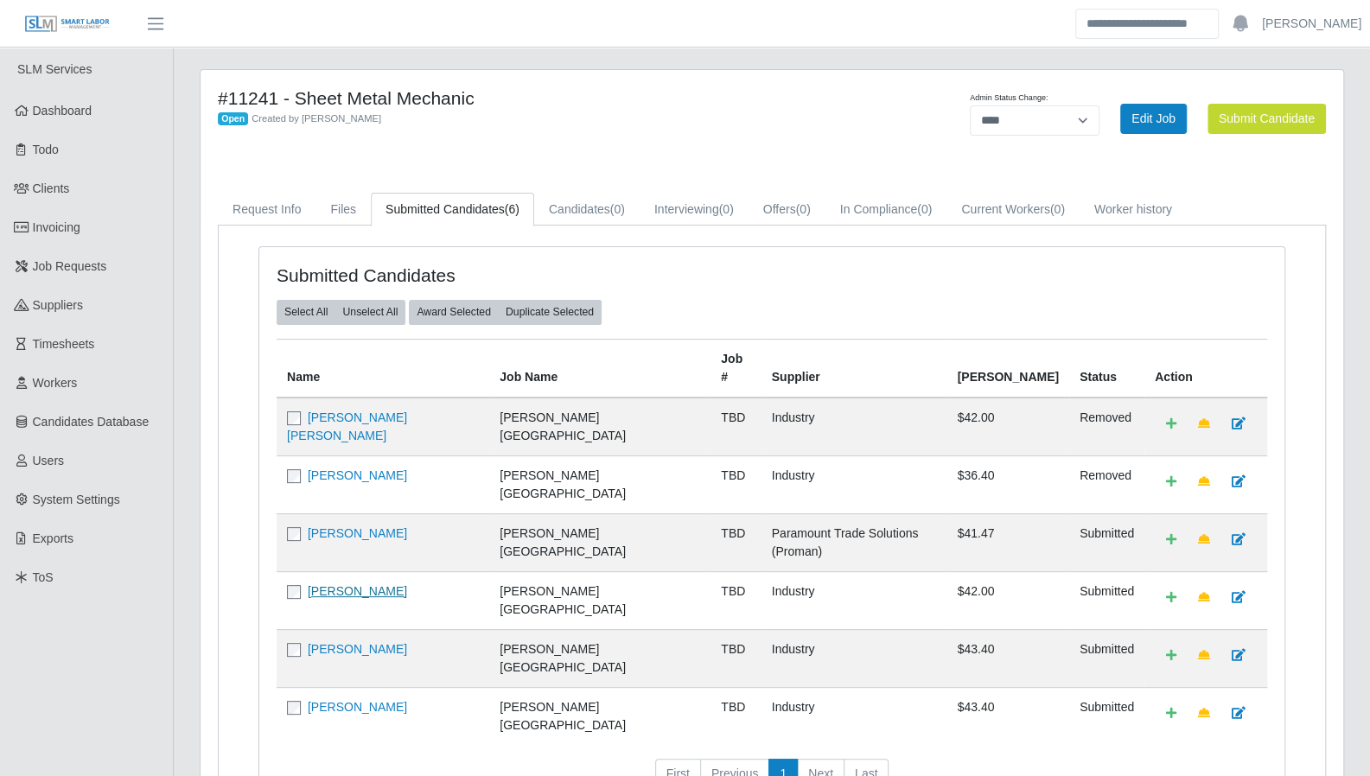
click at [321, 584] on link "Laura Garcia" at bounding box center [357, 591] width 99 height 14
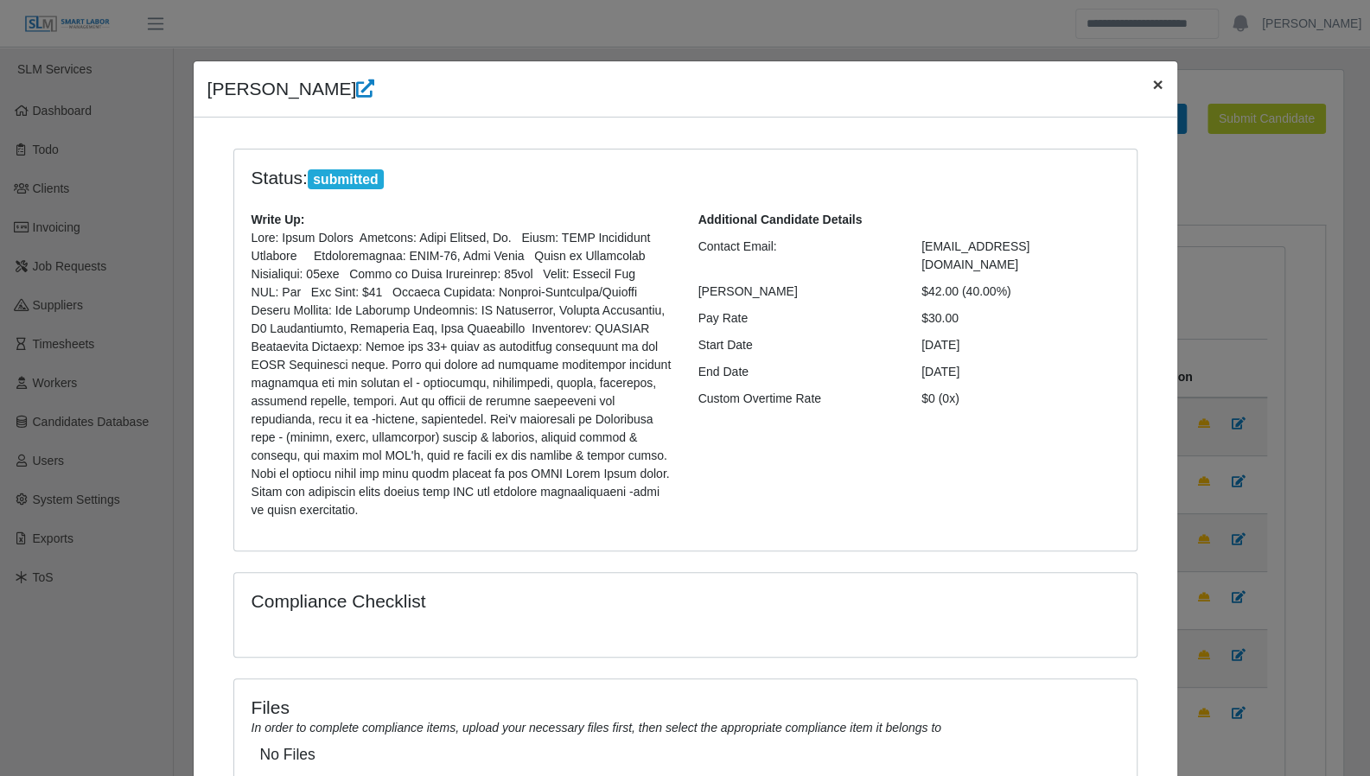
click at [1152, 83] on span "×" at bounding box center [1157, 84] width 10 height 20
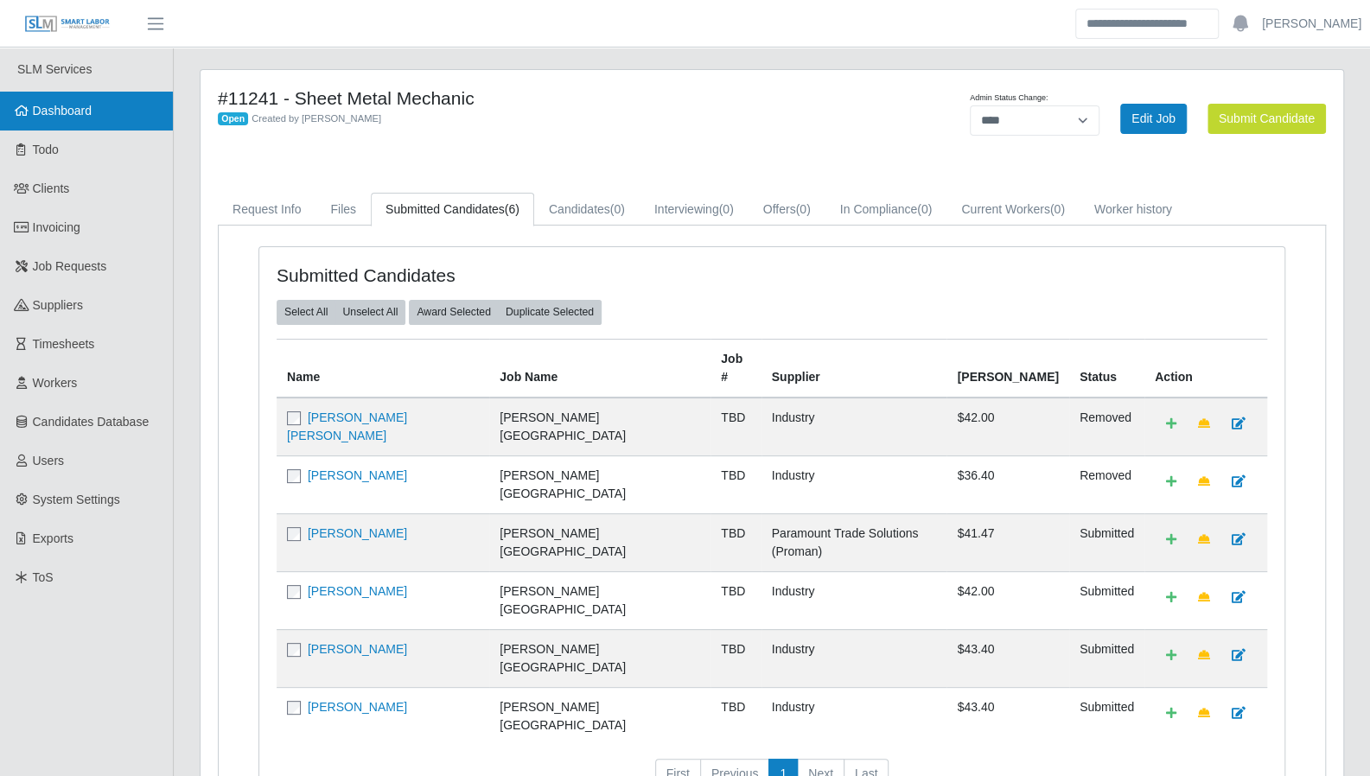
click at [45, 110] on span "Dashboard" at bounding box center [63, 111] width 60 height 14
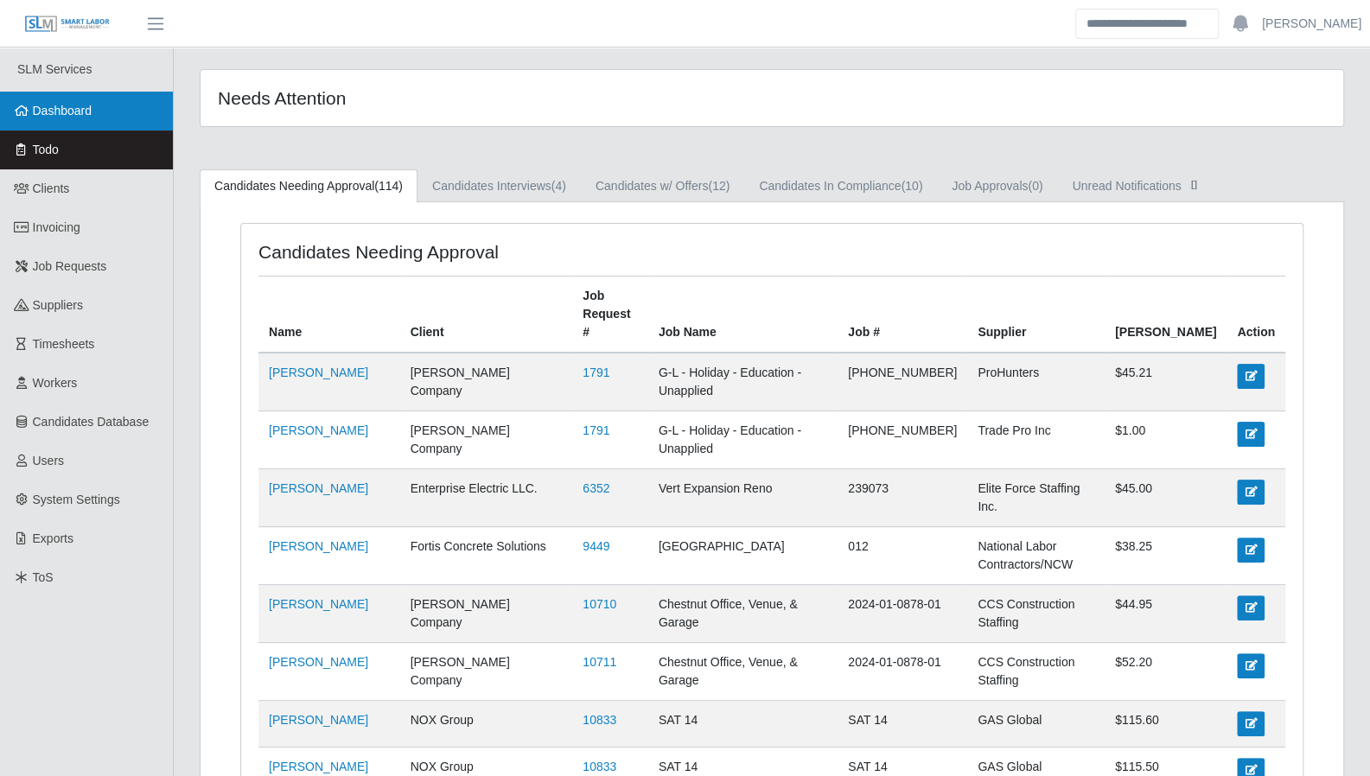
click at [74, 111] on span "Dashboard" at bounding box center [63, 111] width 60 height 14
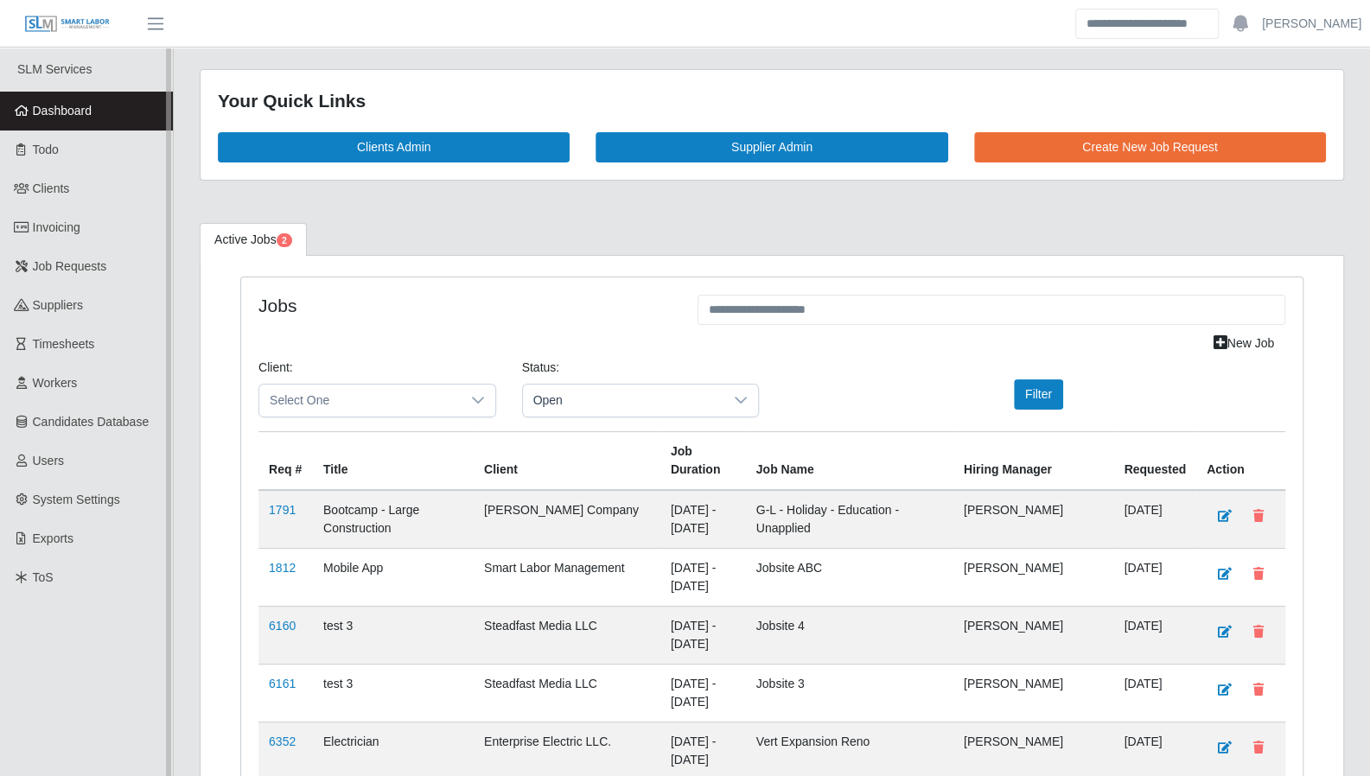
click at [67, 108] on span "Dashboard" at bounding box center [63, 111] width 60 height 14
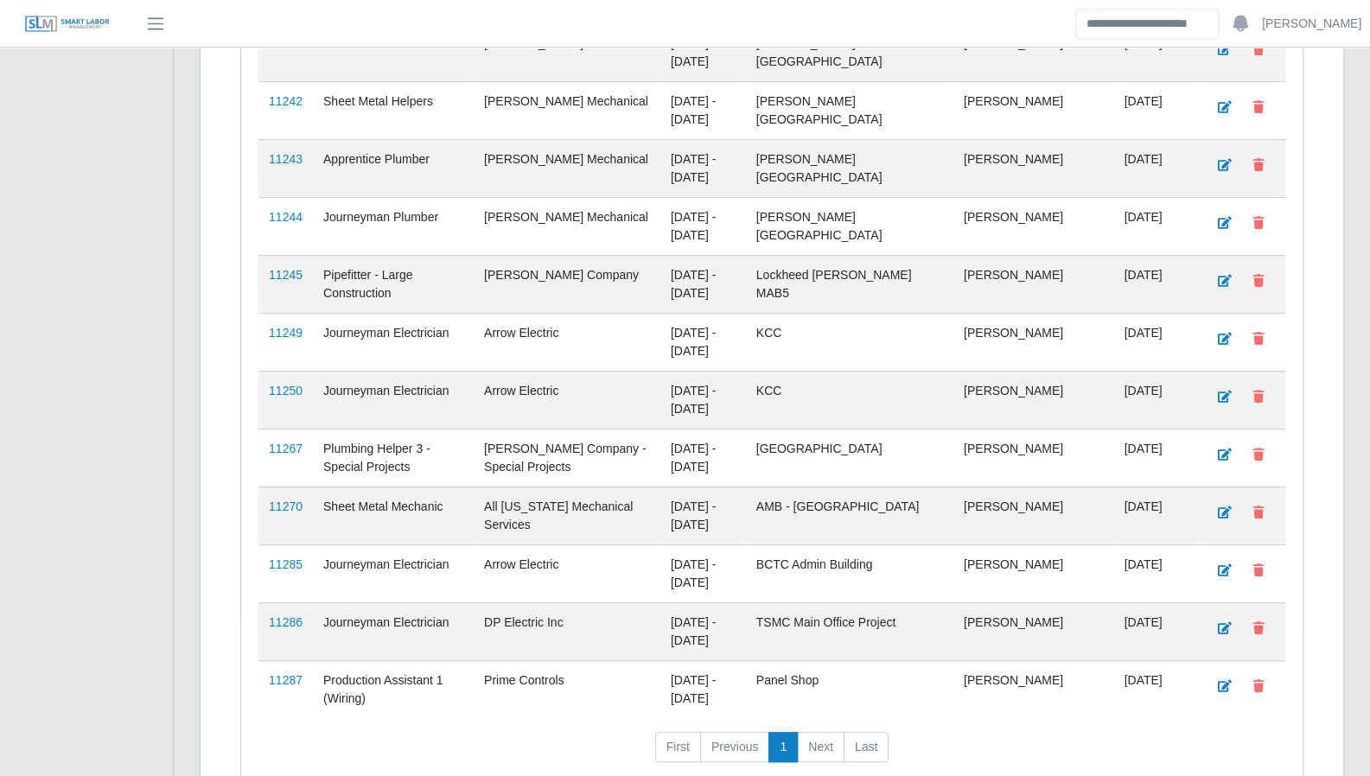
scroll to position [4454, 0]
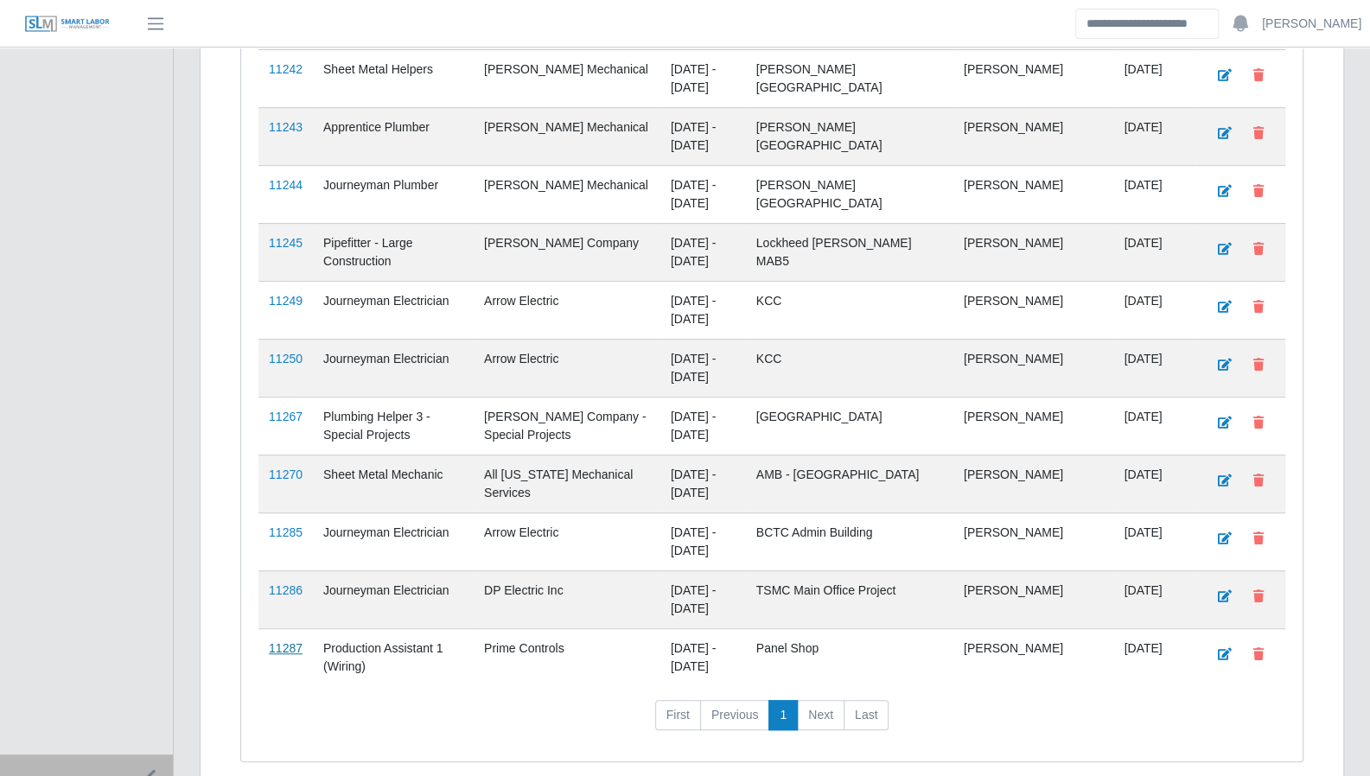
click at [288, 641] on link "11287" at bounding box center [286, 648] width 34 height 14
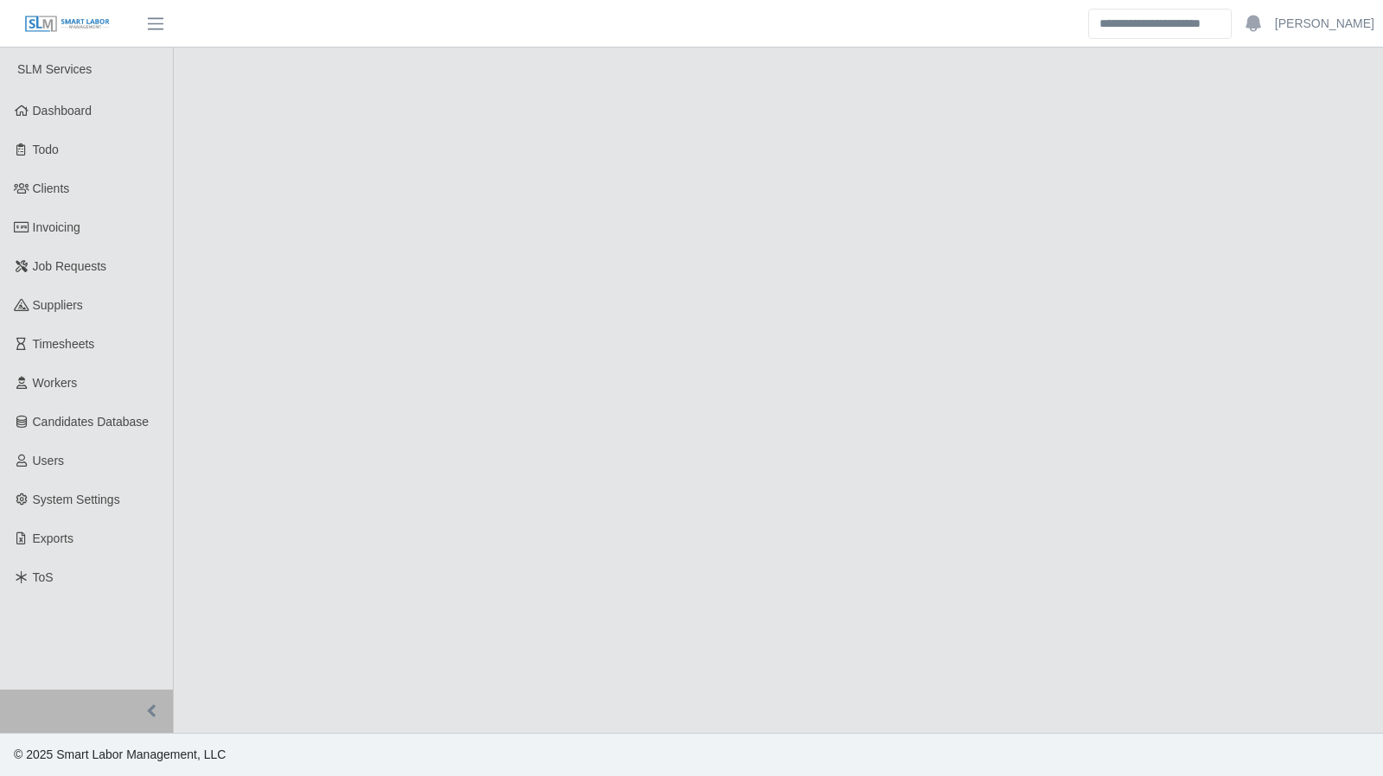
select select "****"
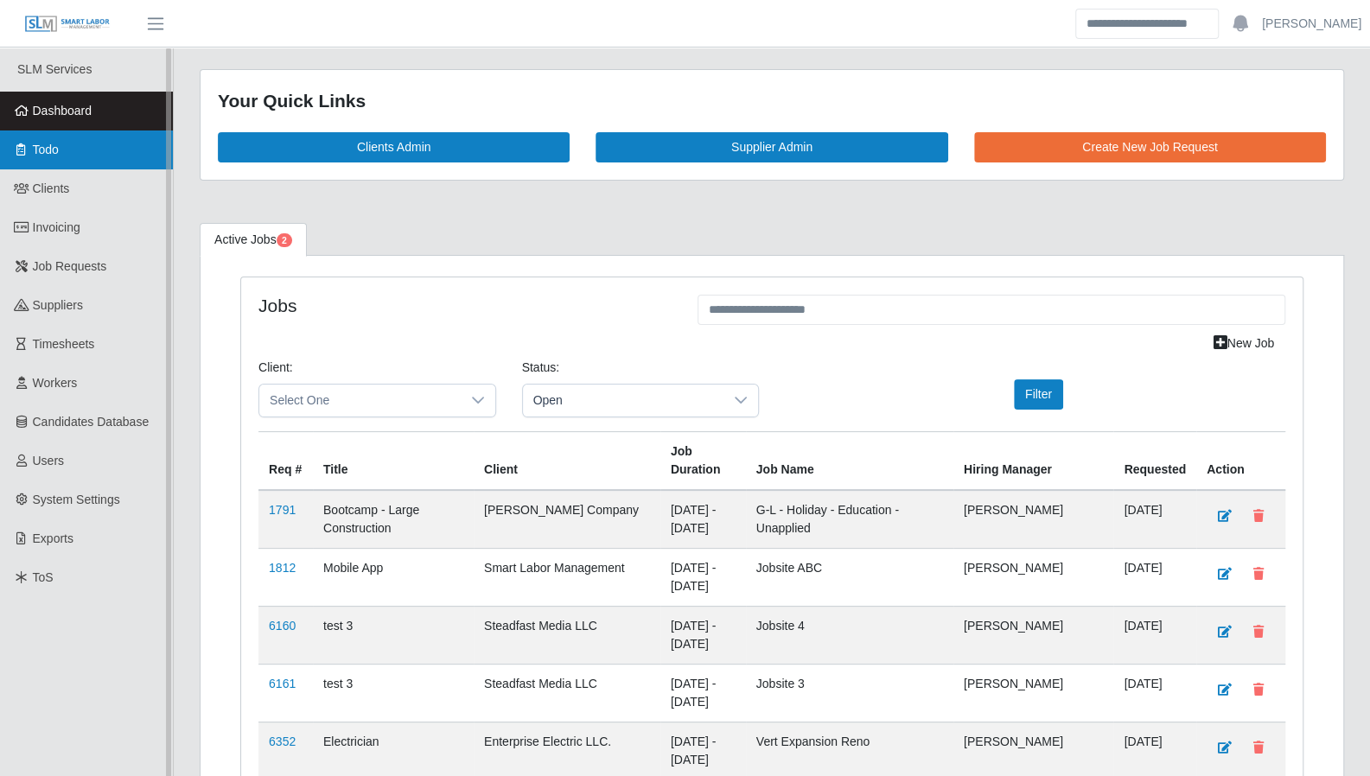
click at [79, 167] on link "Todo" at bounding box center [86, 149] width 173 height 39
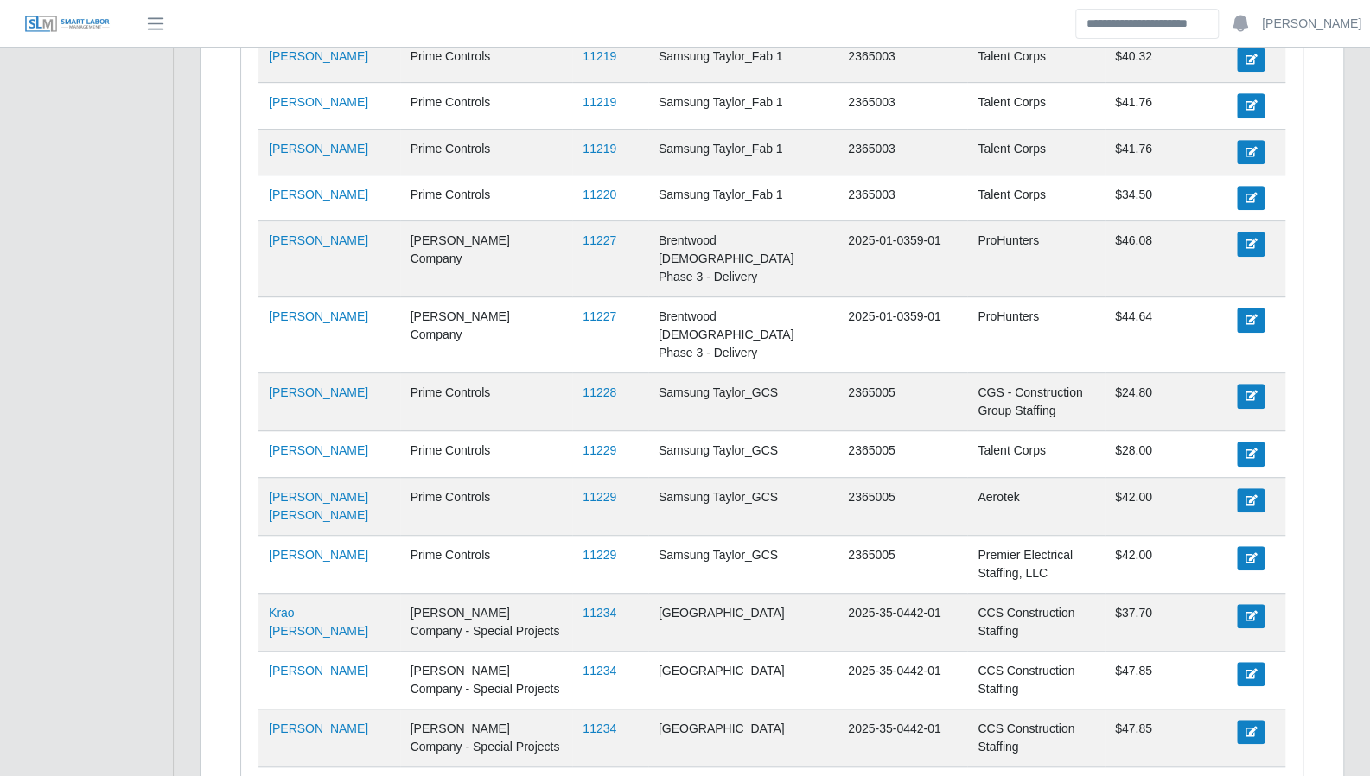
scroll to position [4548, 0]
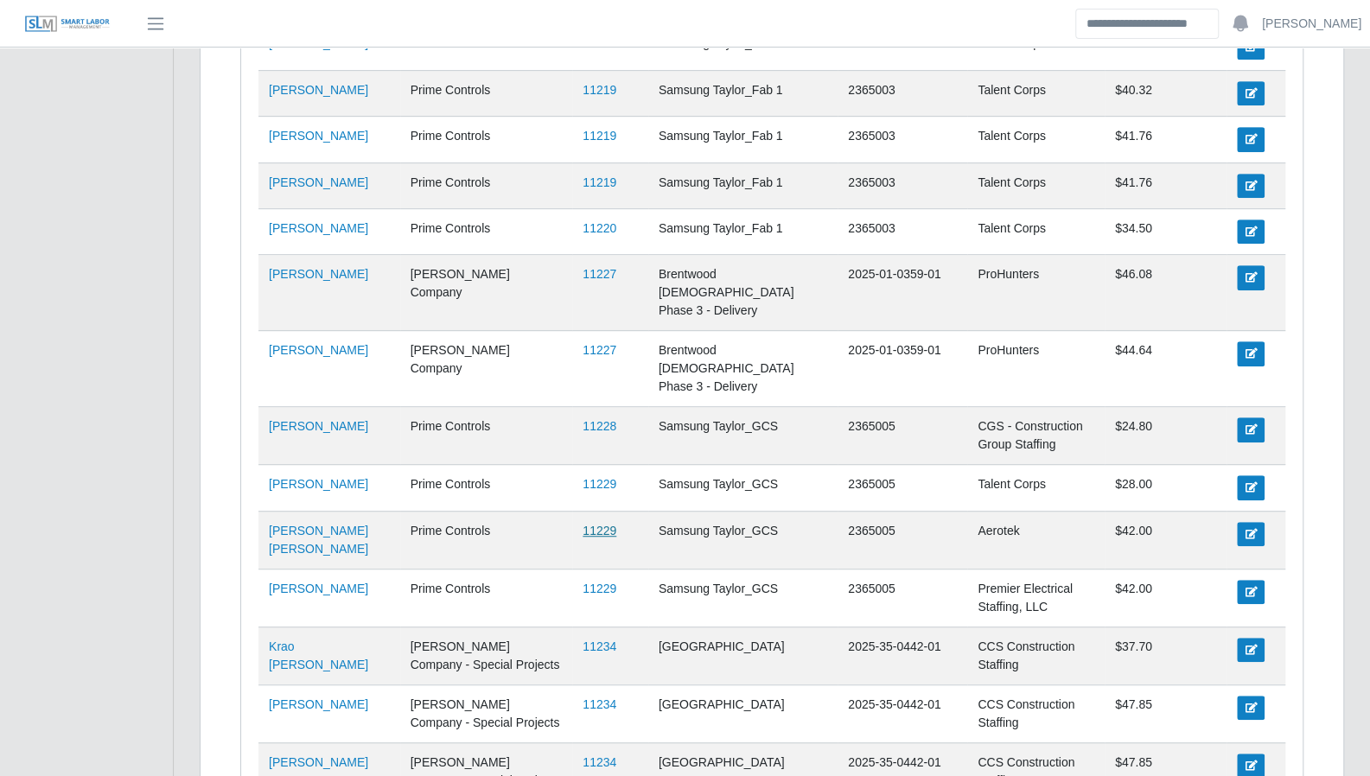
click at [592, 524] on link "11229" at bounding box center [599, 531] width 34 height 14
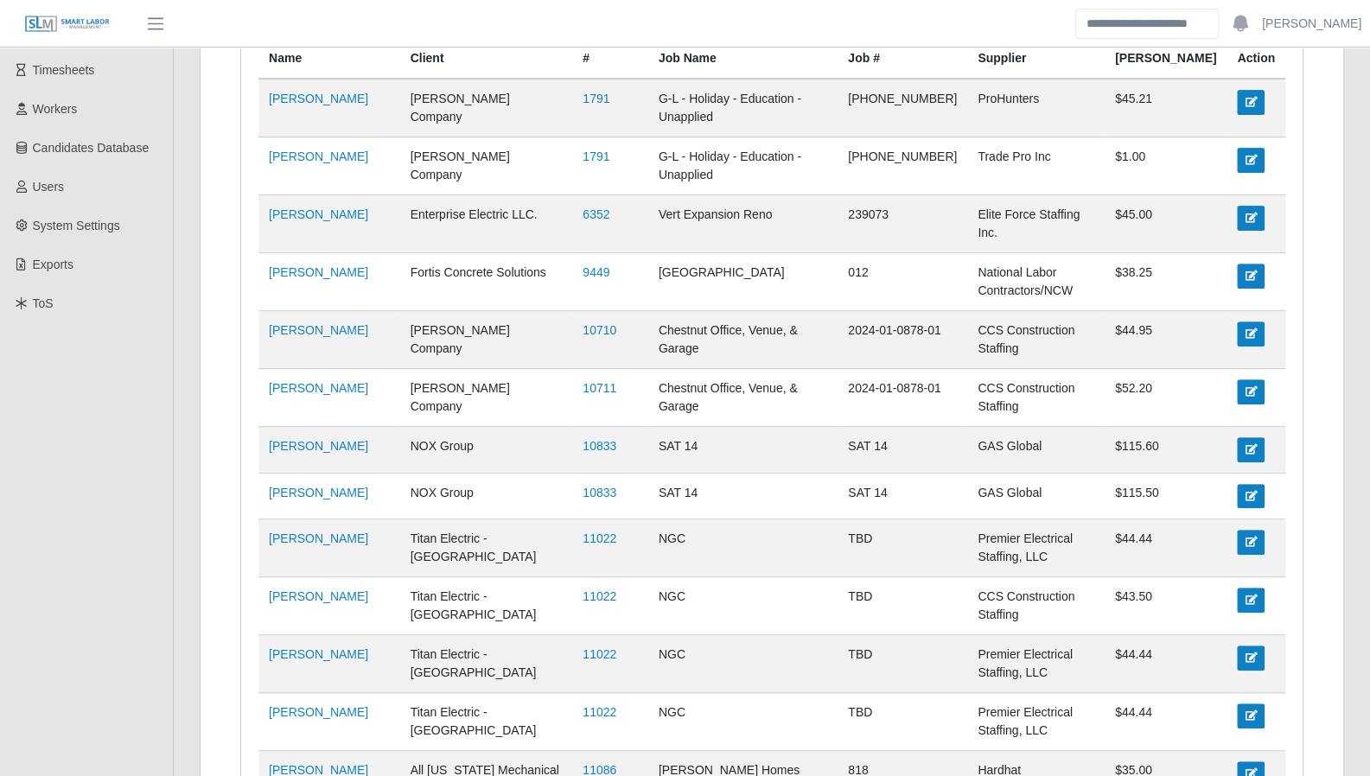
scroll to position [0, 0]
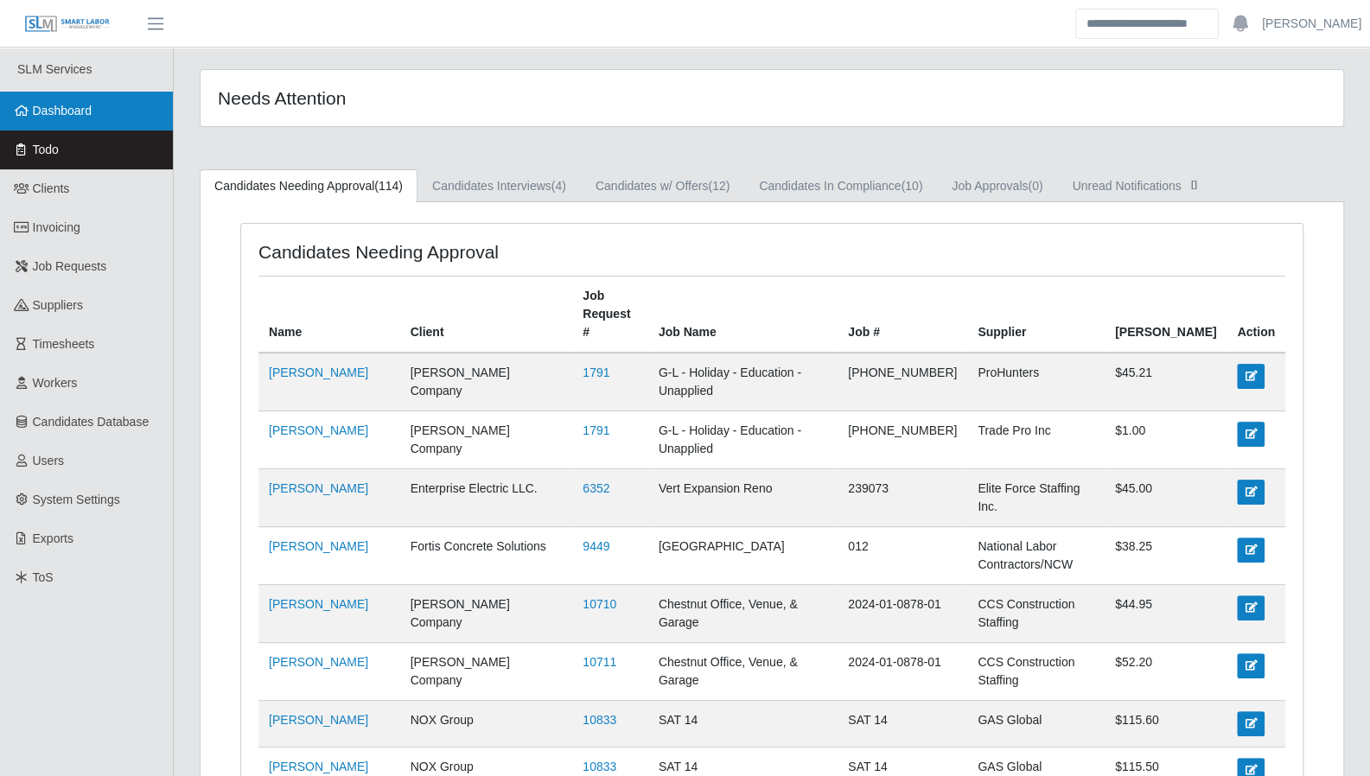
click at [84, 106] on span "Dashboard" at bounding box center [63, 111] width 60 height 14
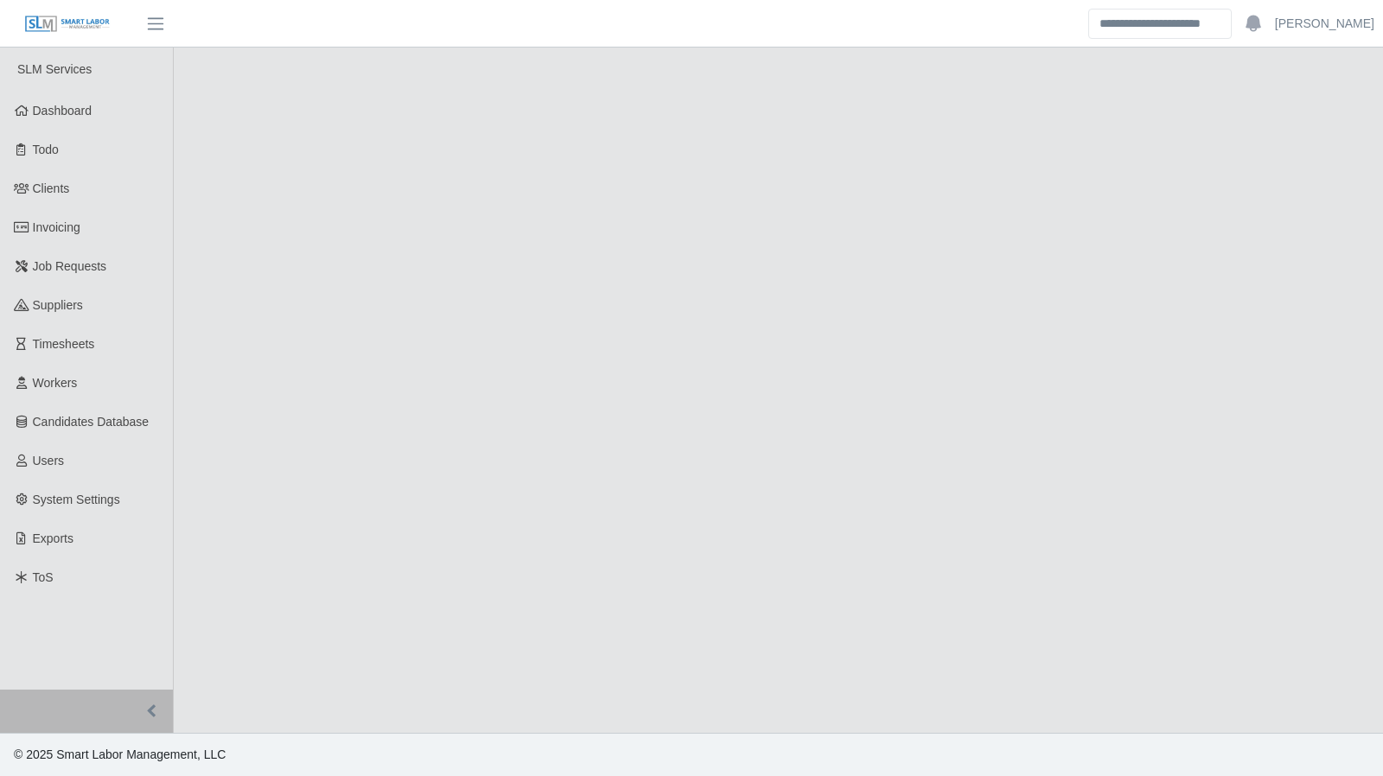
select select "****"
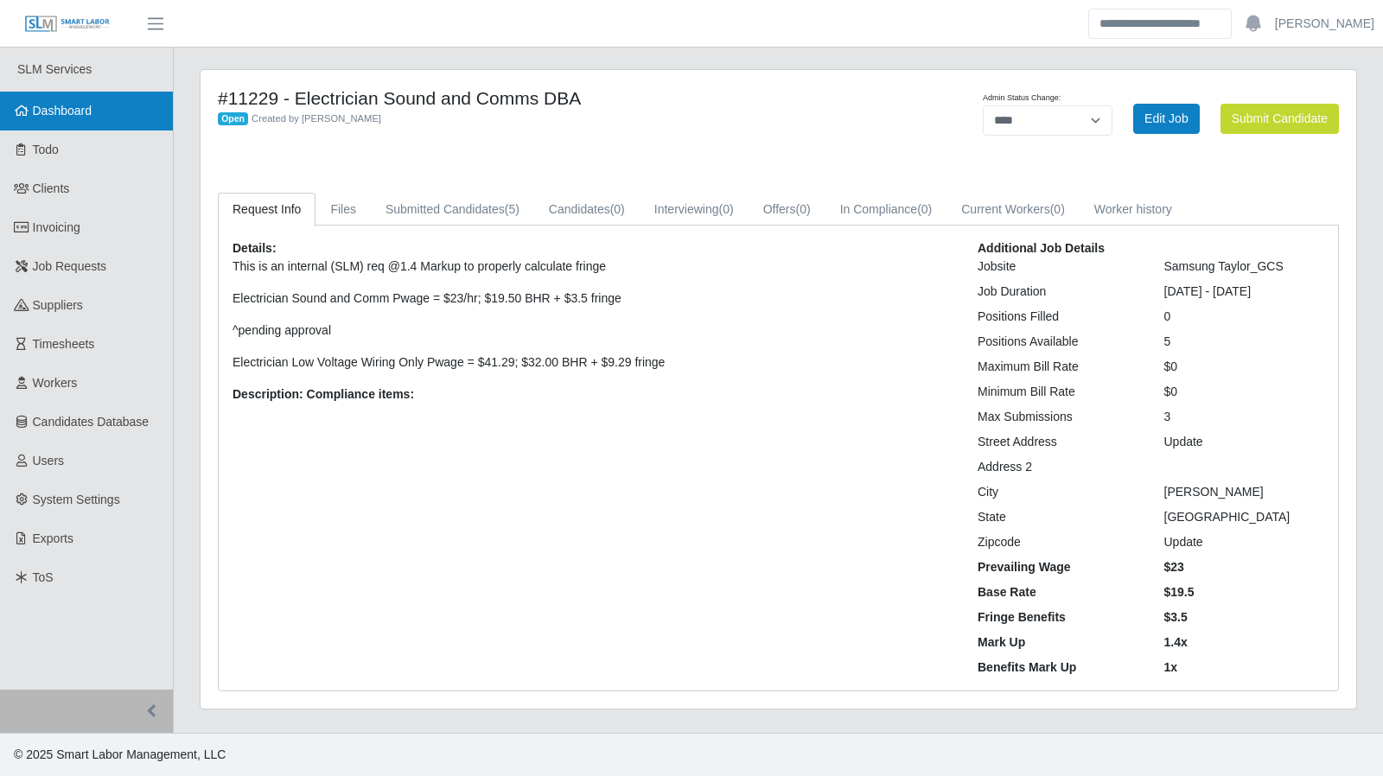
click at [63, 118] on link "Dashboard" at bounding box center [86, 111] width 173 height 39
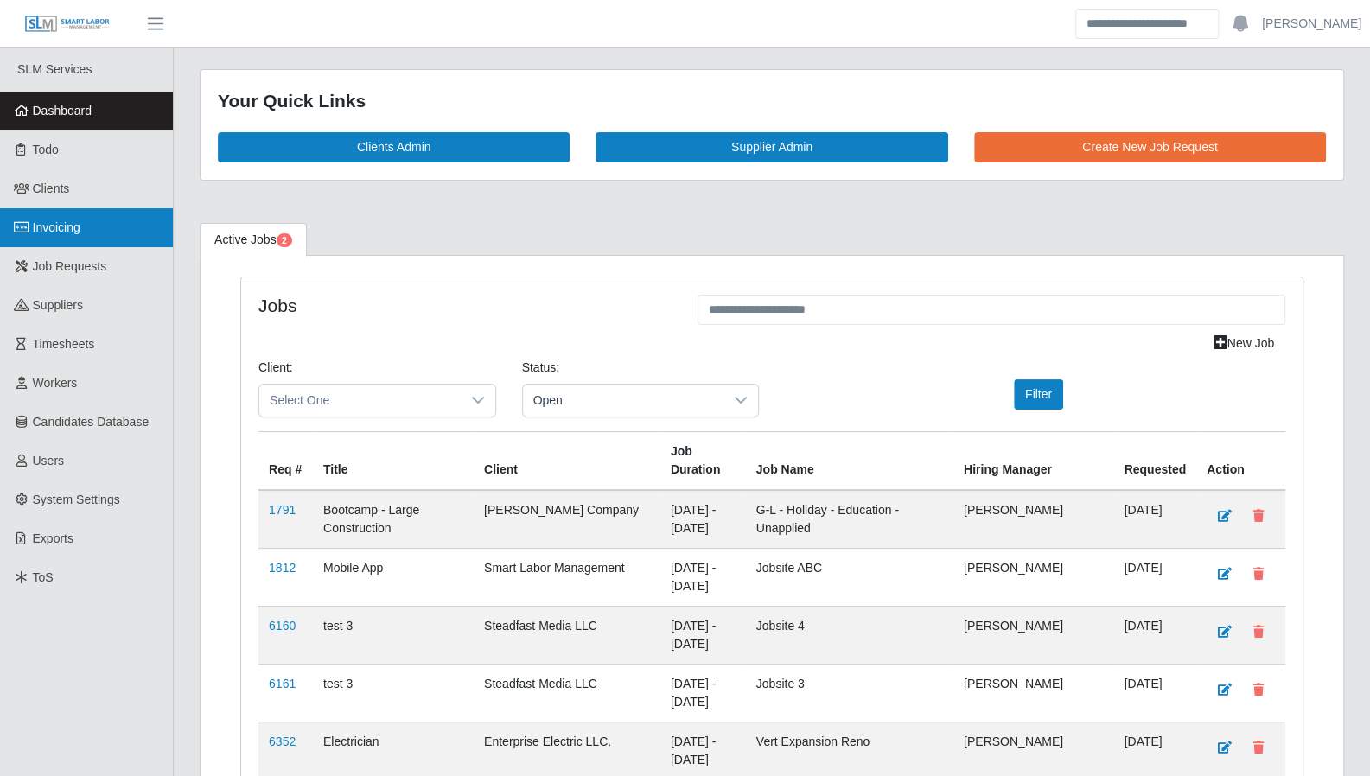
click at [57, 222] on span "Invoicing" at bounding box center [57, 227] width 48 height 14
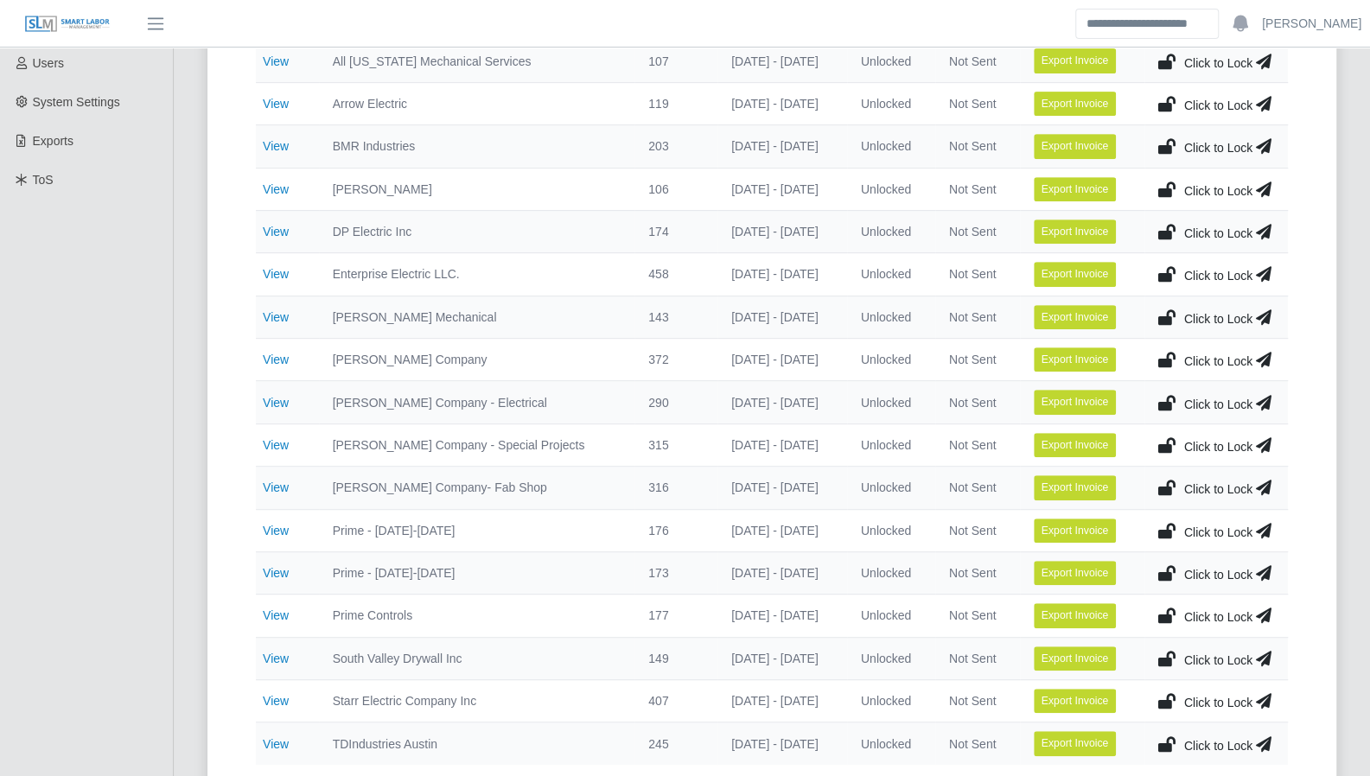
scroll to position [403, 0]
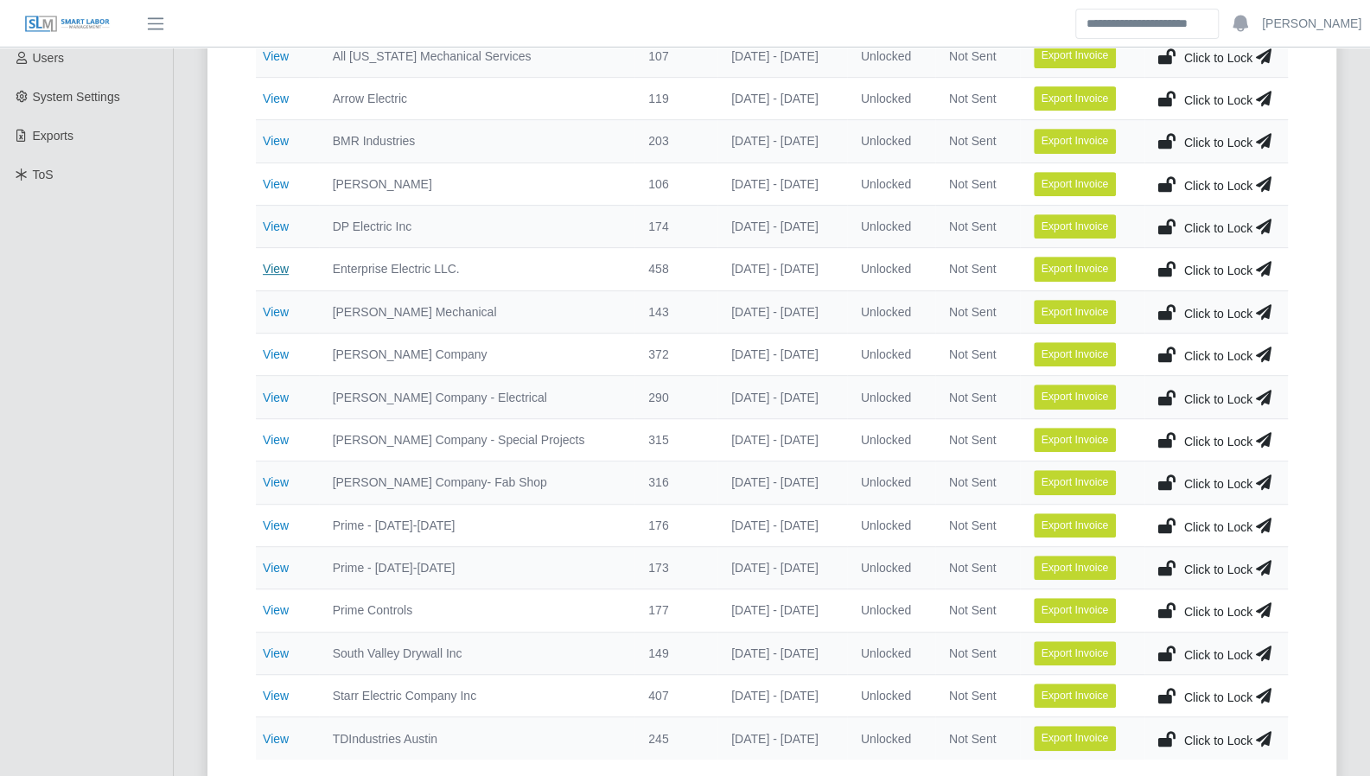
click at [275, 269] on link "View" at bounding box center [276, 269] width 26 height 14
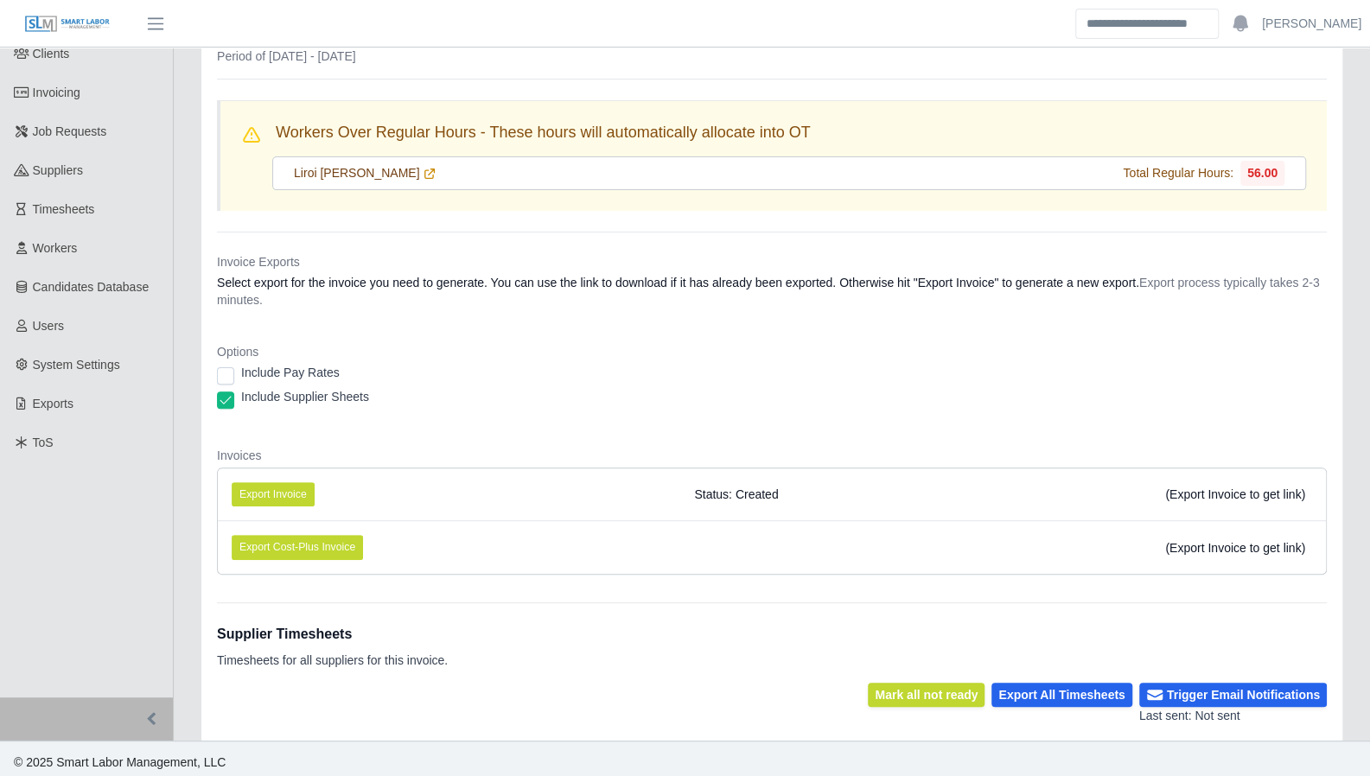
scroll to position [138, 0]
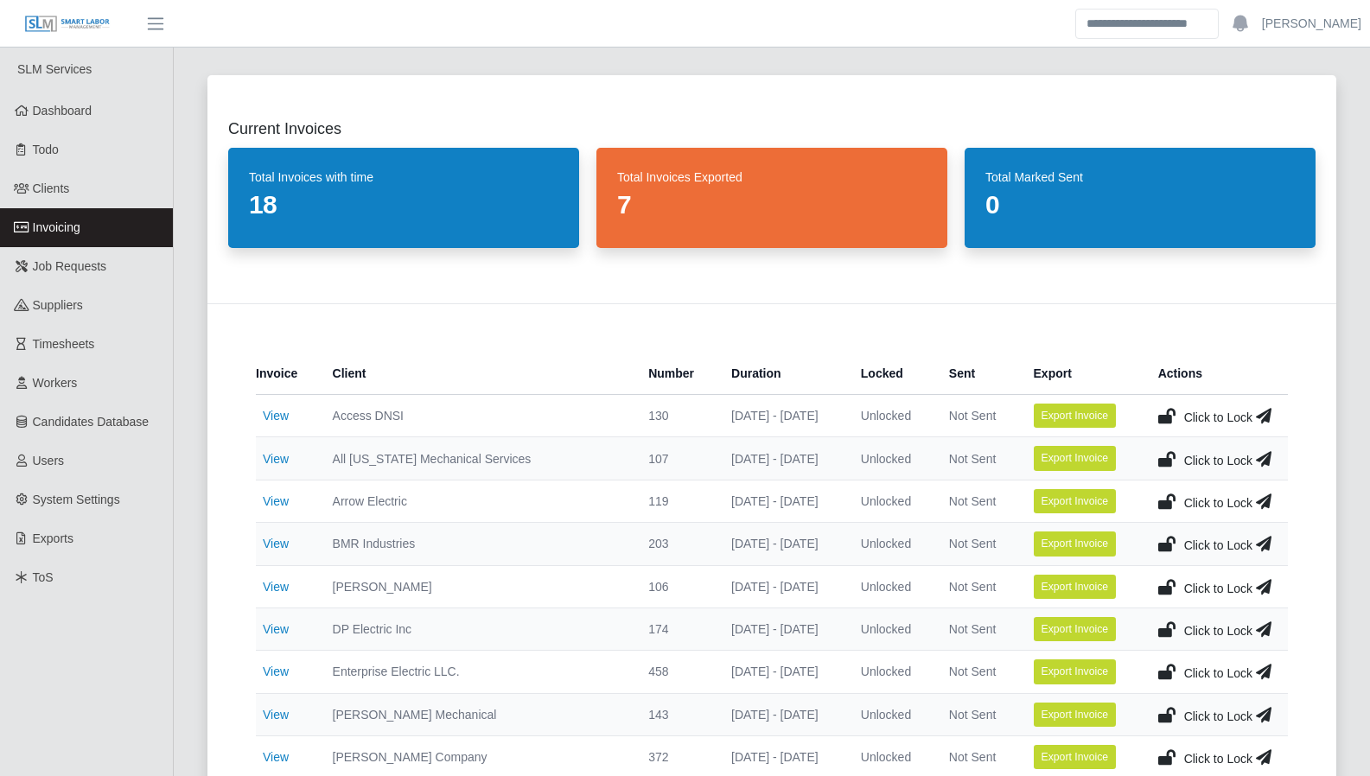
scroll to position [403, 0]
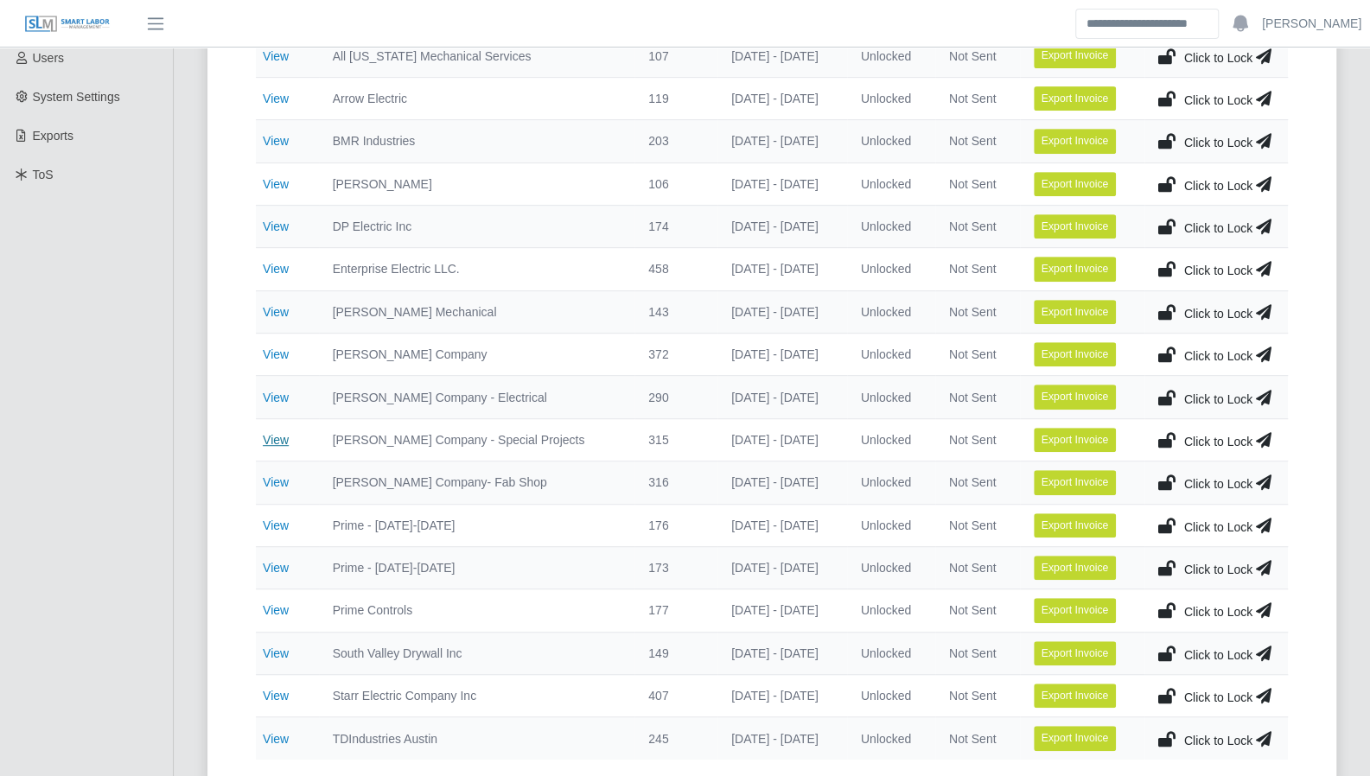
click at [282, 436] on link "View" at bounding box center [276, 440] width 26 height 14
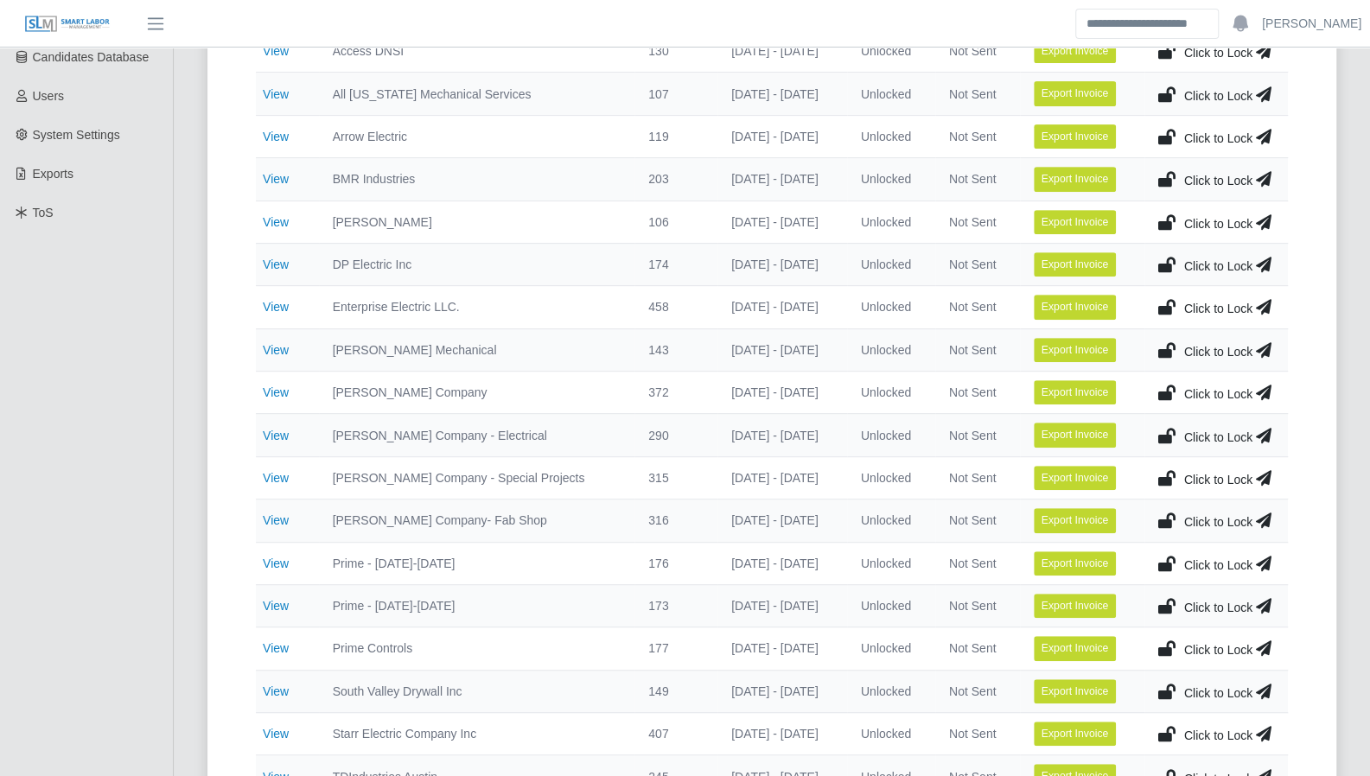
scroll to position [366, 0]
click at [274, 434] on link "View" at bounding box center [276, 435] width 26 height 14
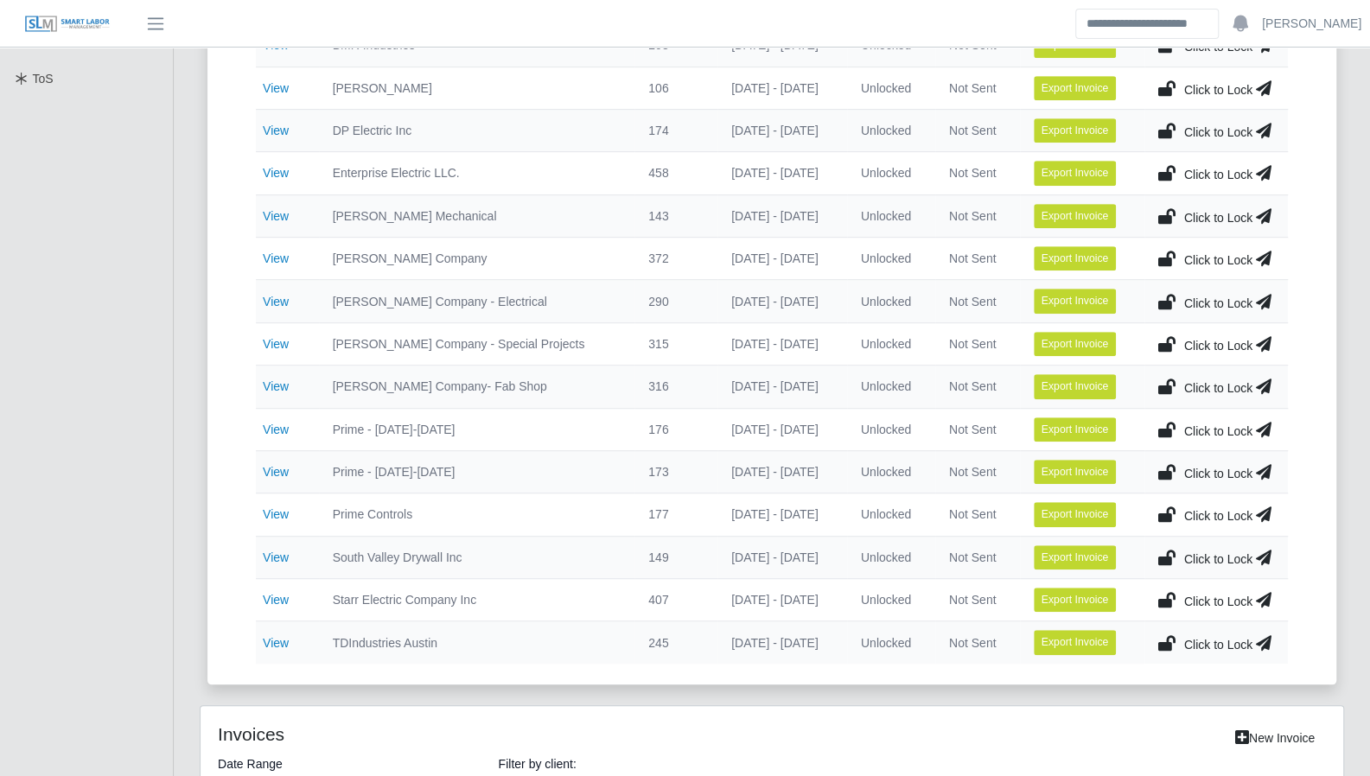
scroll to position [518, 0]
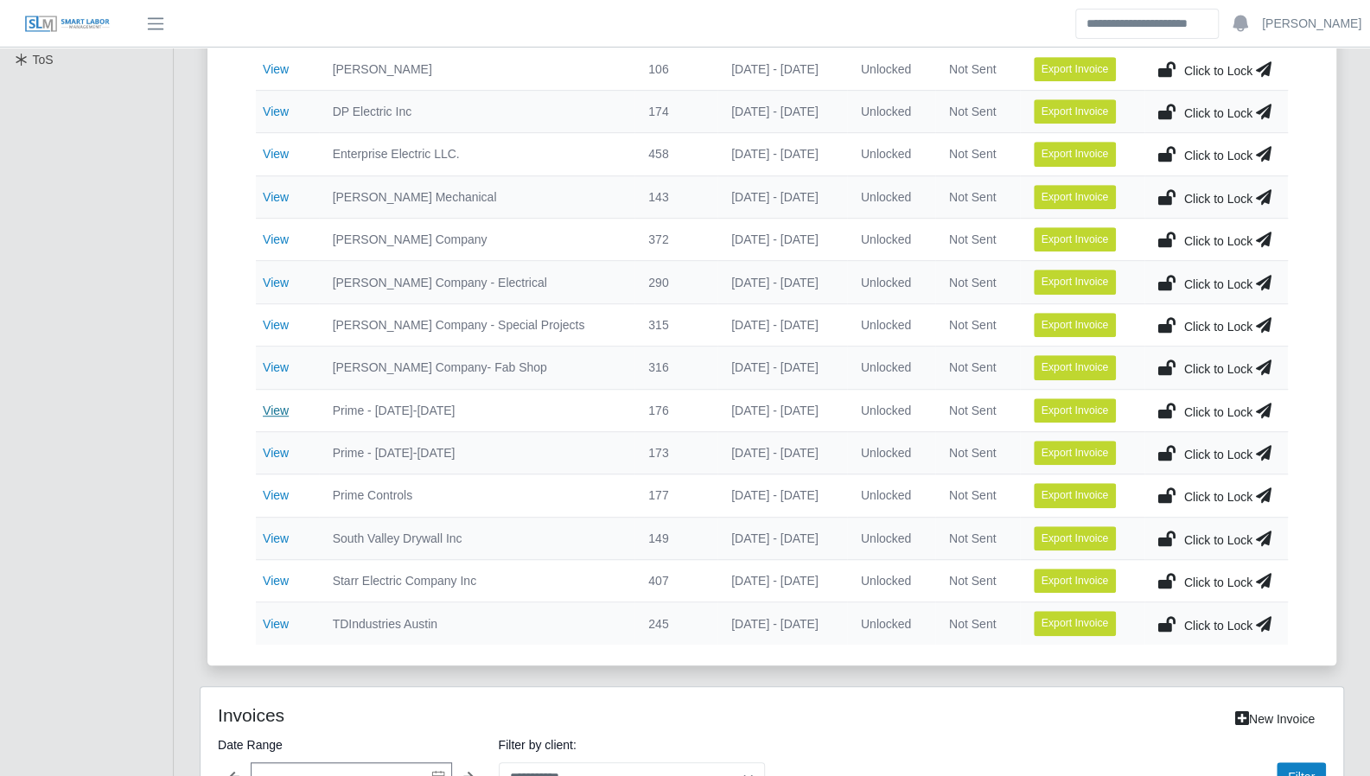
click at [276, 406] on link "View" at bounding box center [276, 411] width 26 height 14
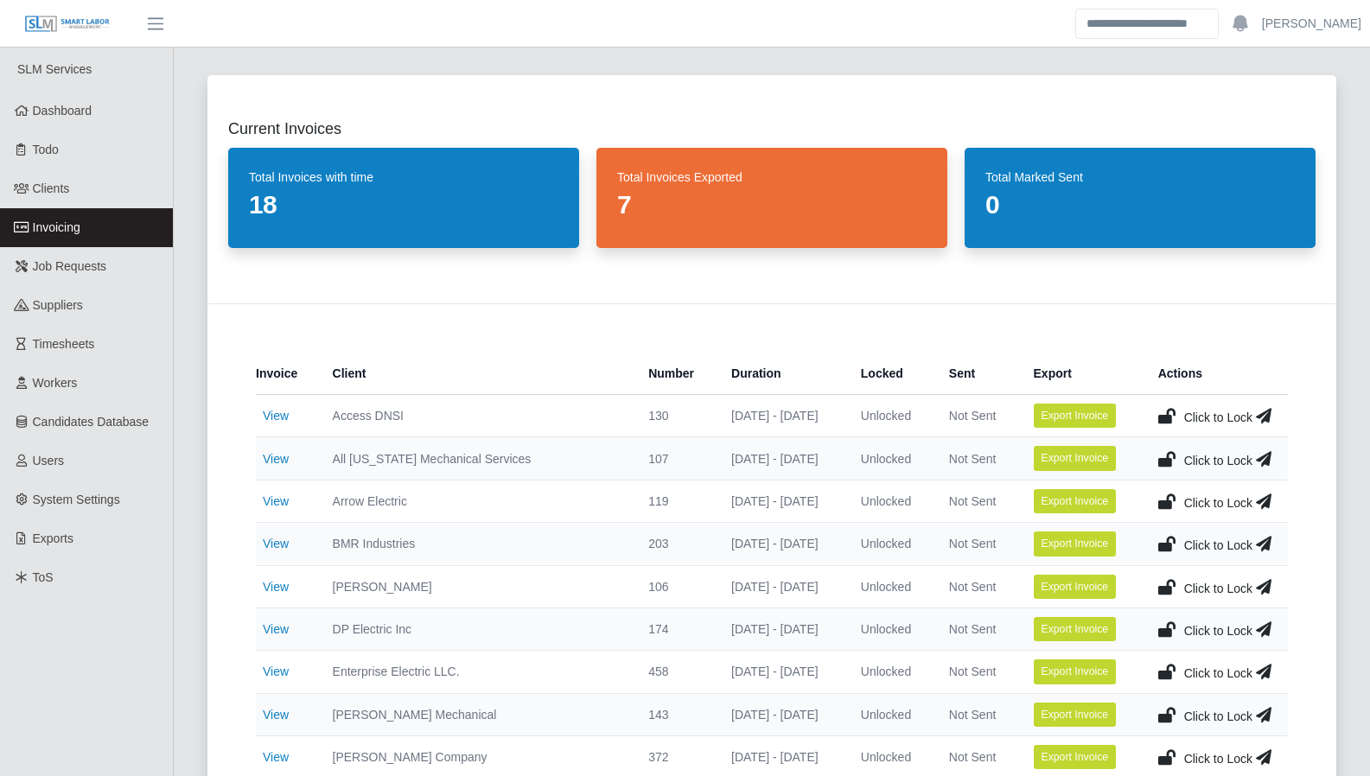
scroll to position [518, 0]
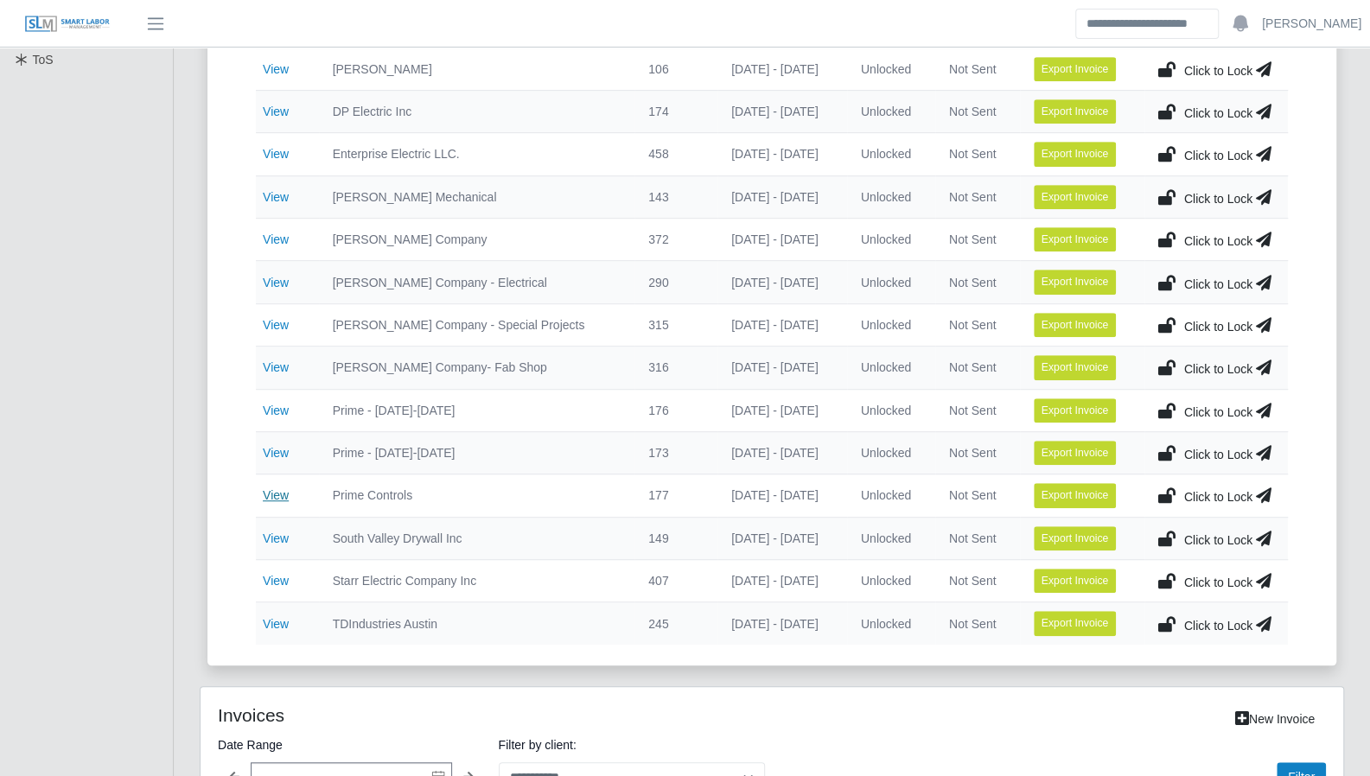
click at [275, 488] on link "View" at bounding box center [276, 495] width 26 height 14
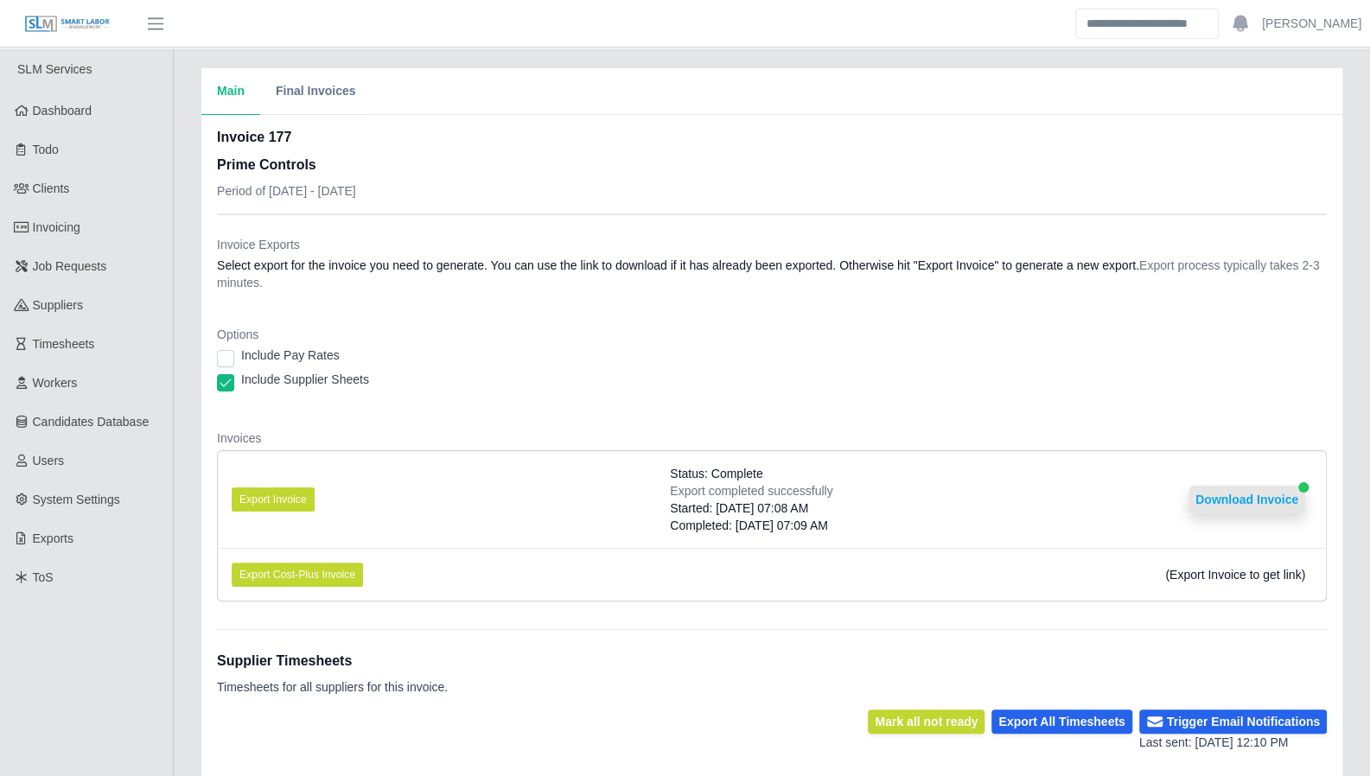
click at [1243, 502] on button "Download Invoice" at bounding box center [1246, 500] width 117 height 28
click at [1246, 499] on button "Download Invoice" at bounding box center [1246, 500] width 117 height 28
click at [1225, 506] on button "Download Invoice" at bounding box center [1246, 500] width 117 height 28
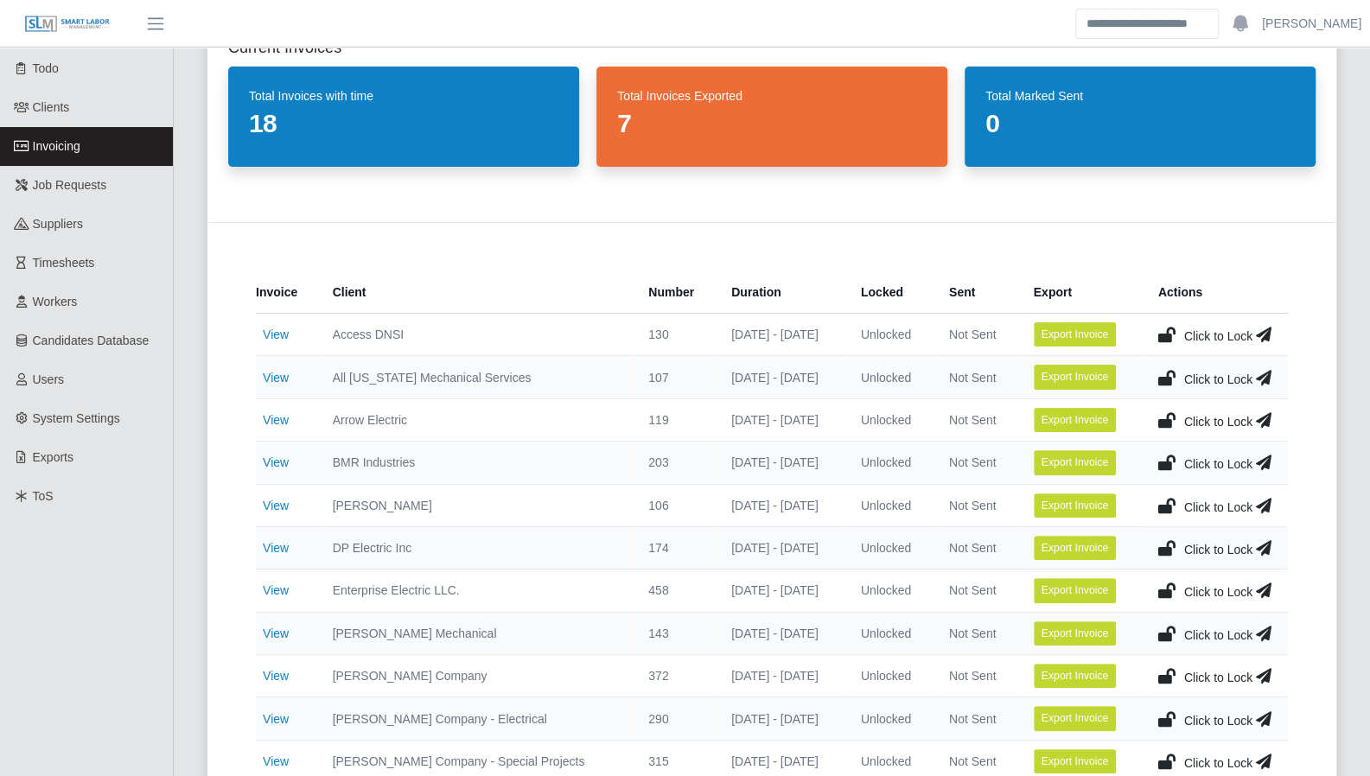
scroll to position [84, 0]
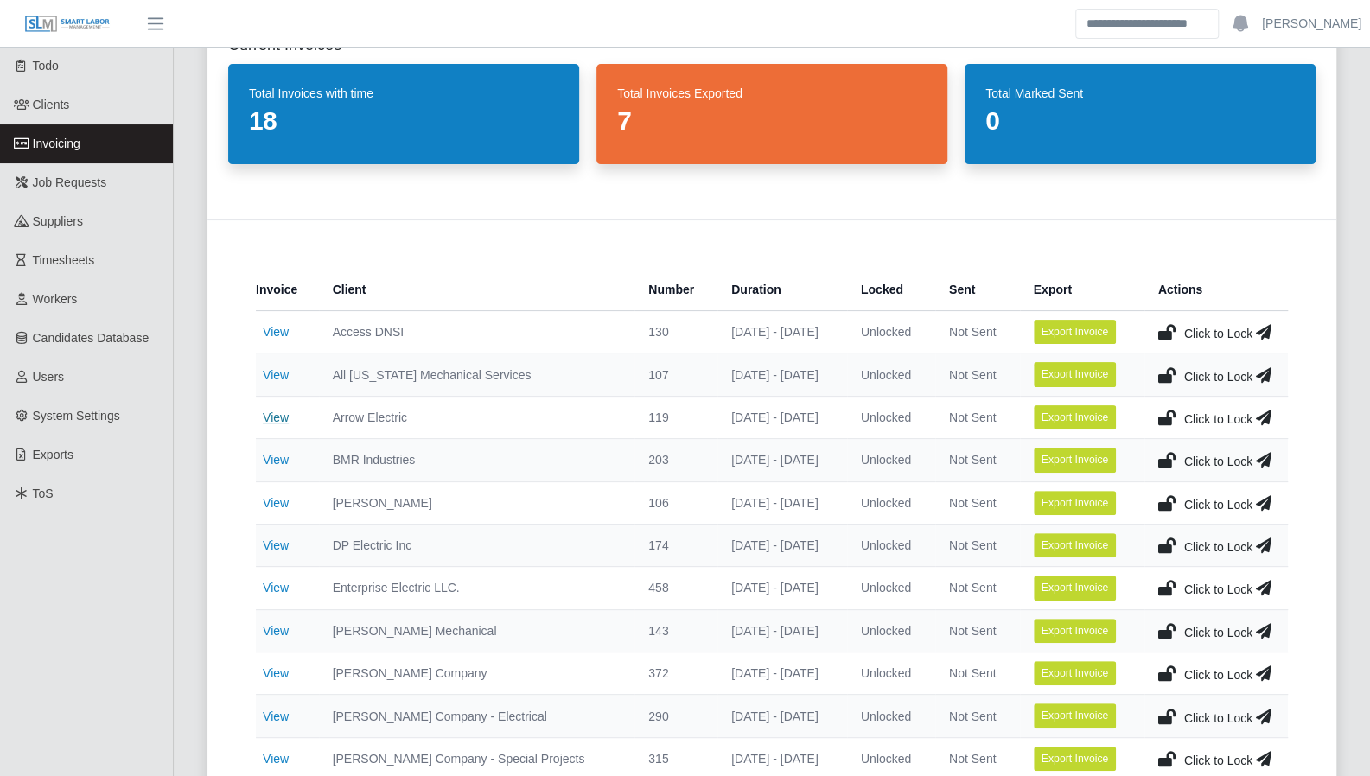
click at [277, 417] on link "View" at bounding box center [276, 417] width 26 height 14
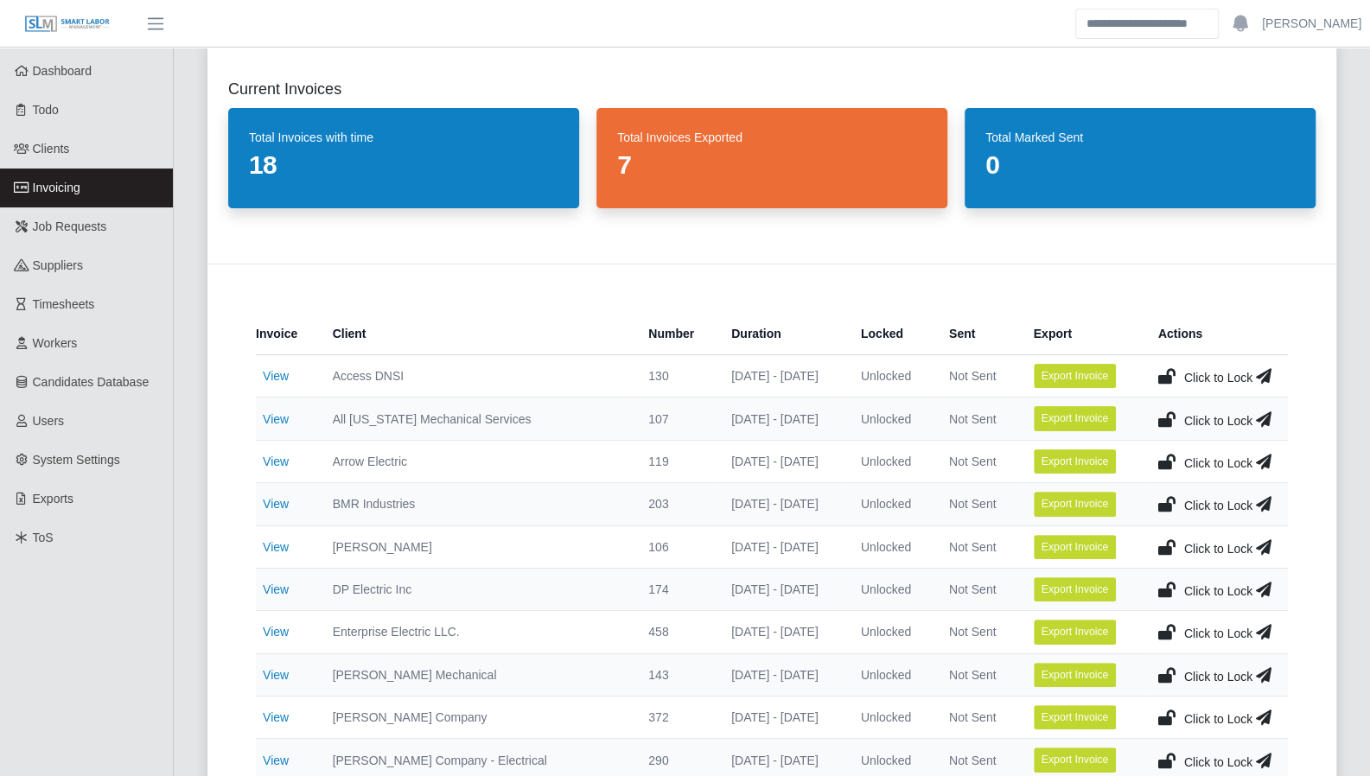
scroll to position [69, 0]
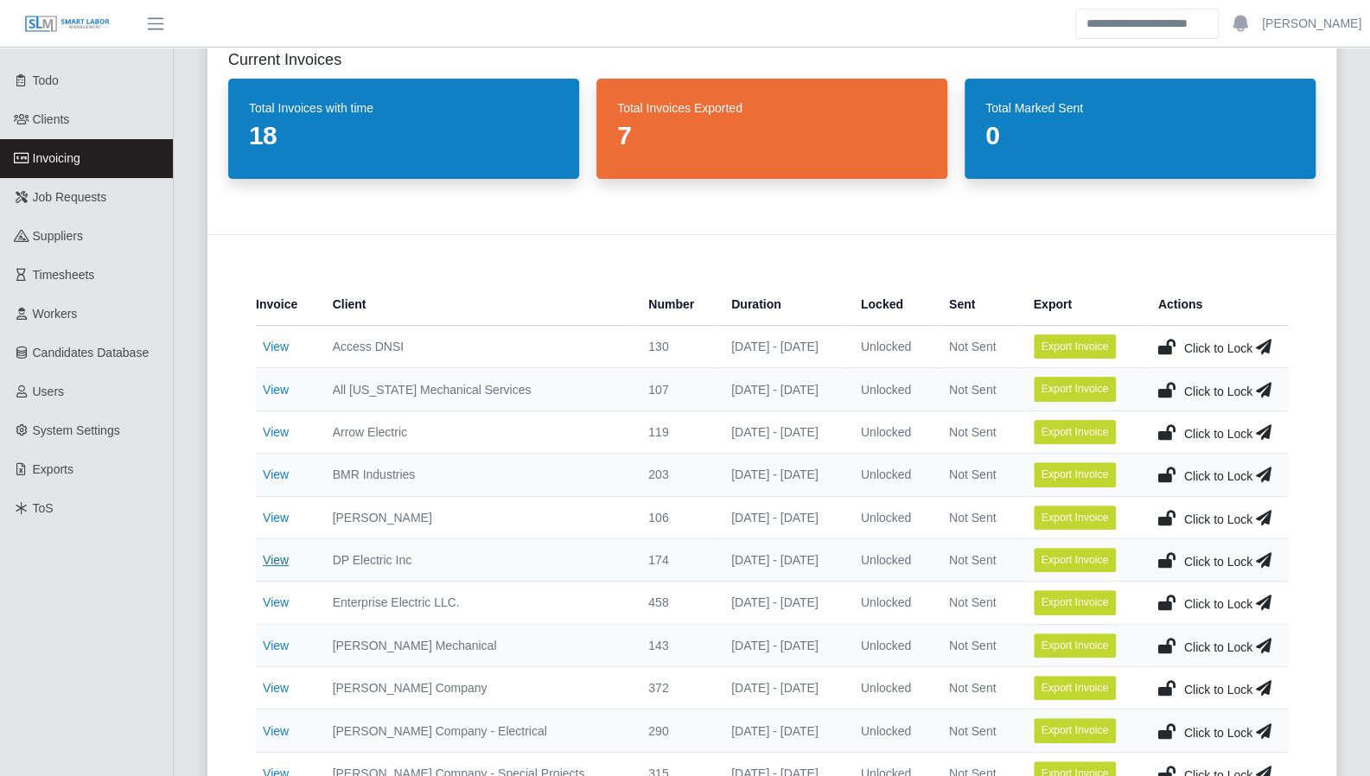
click at [281, 556] on link "View" at bounding box center [276, 560] width 26 height 14
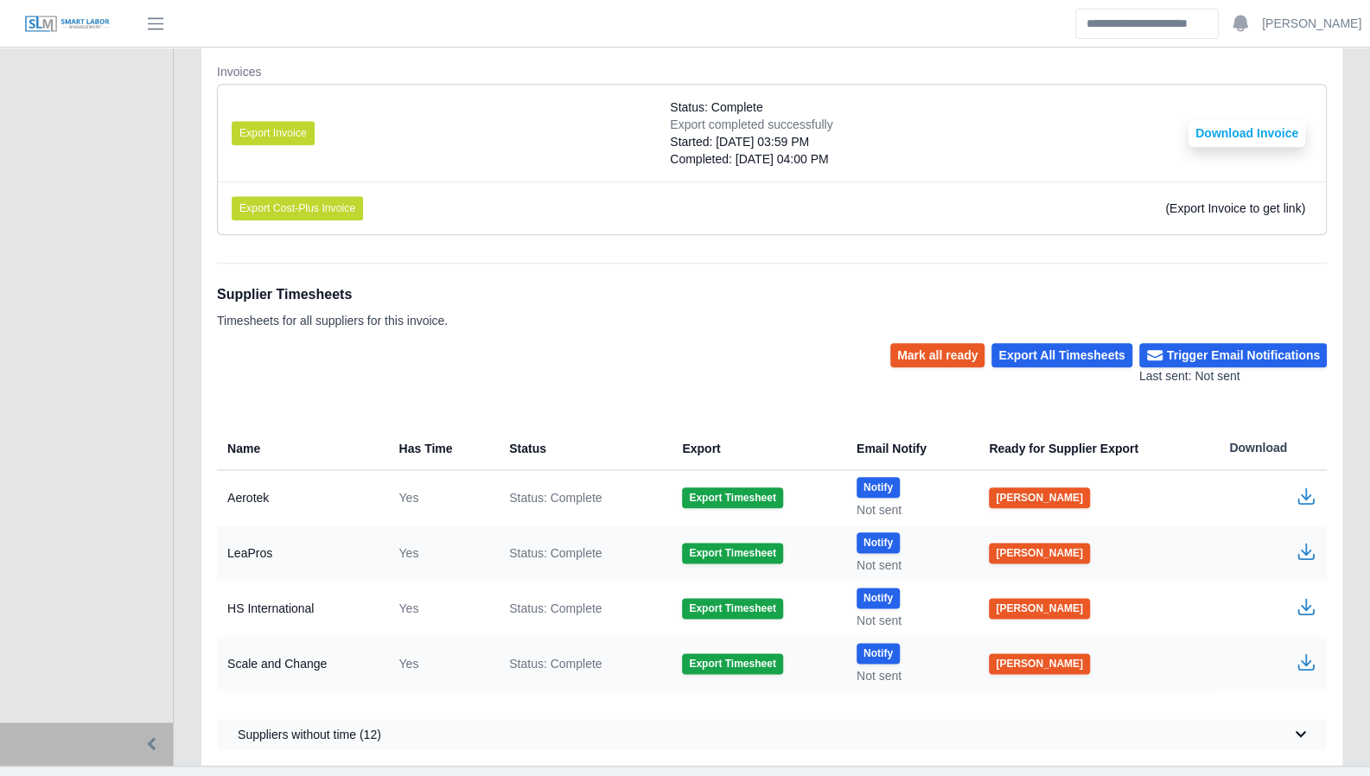
scroll to position [1026, 0]
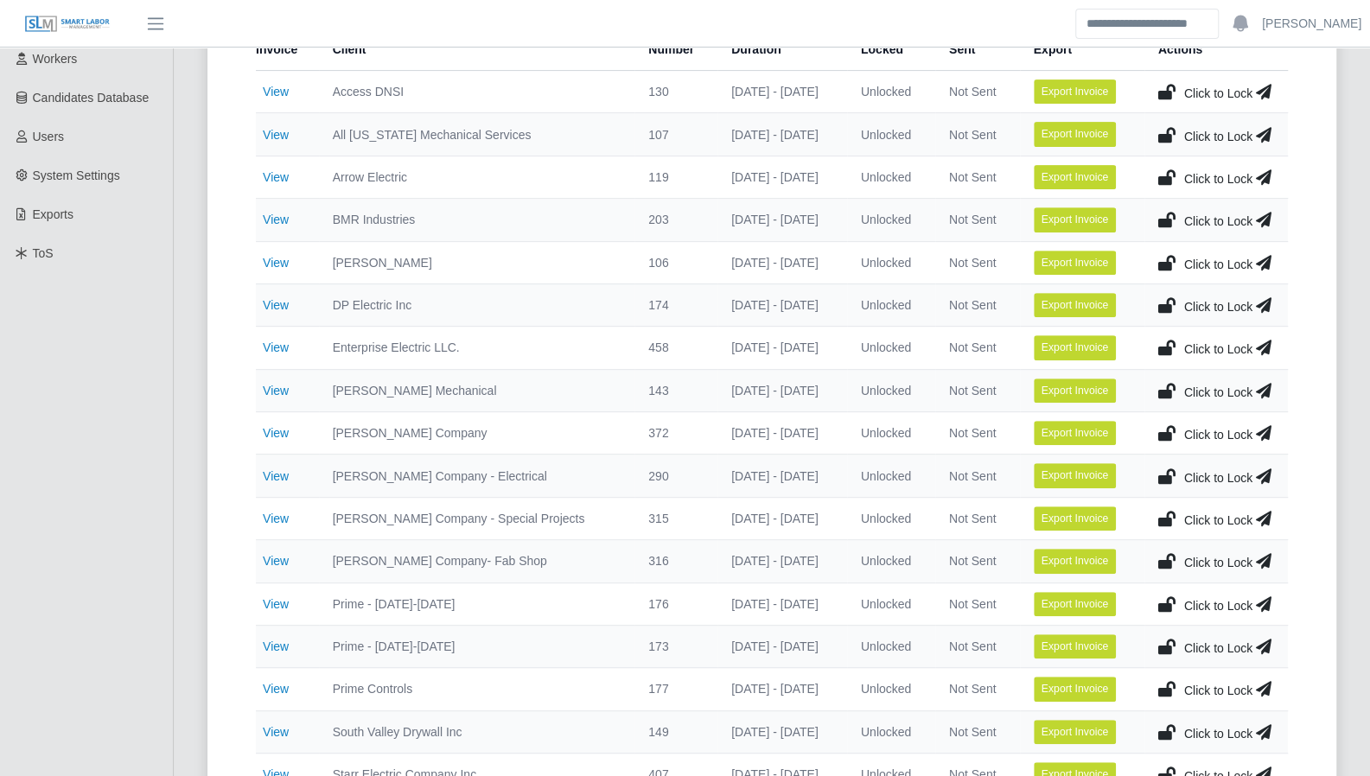
scroll to position [317, 0]
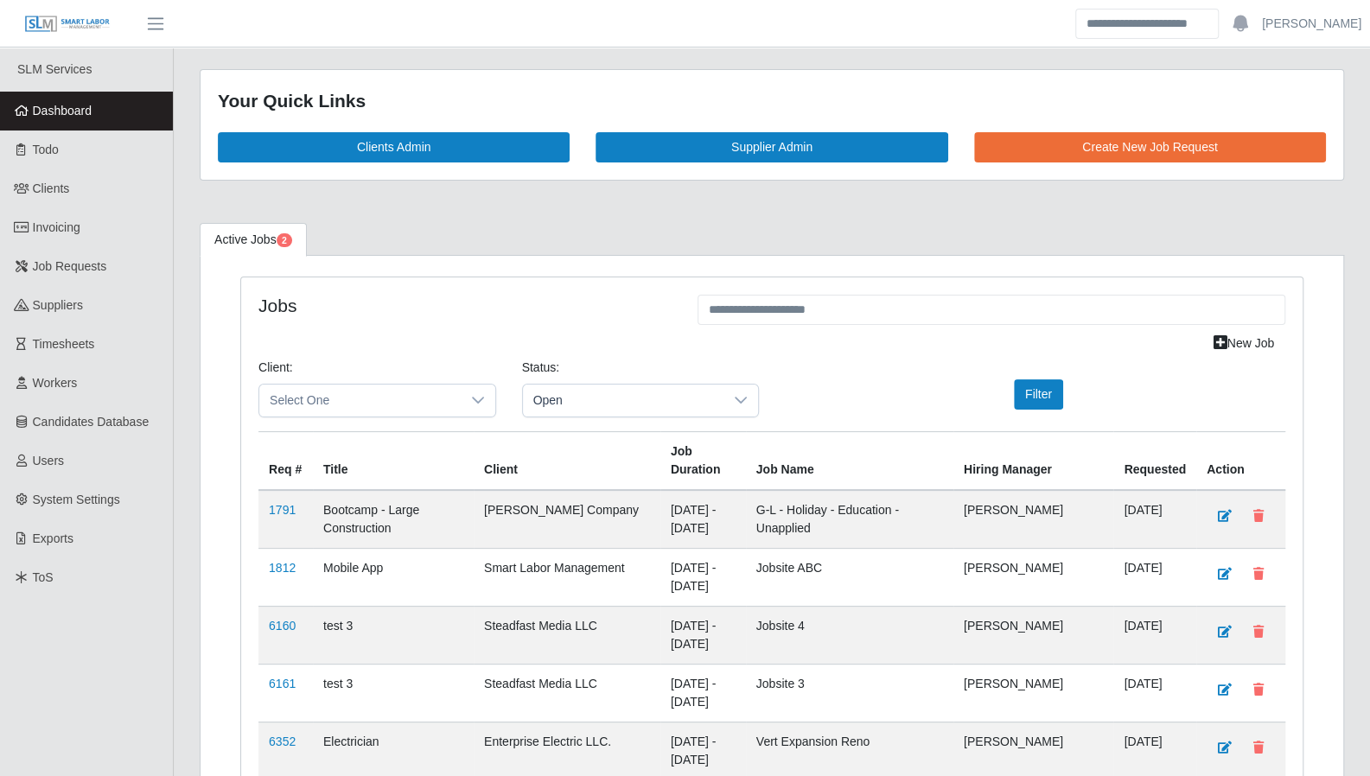
scroll to position [4397, 0]
